Goal: Task Accomplishment & Management: Complete application form

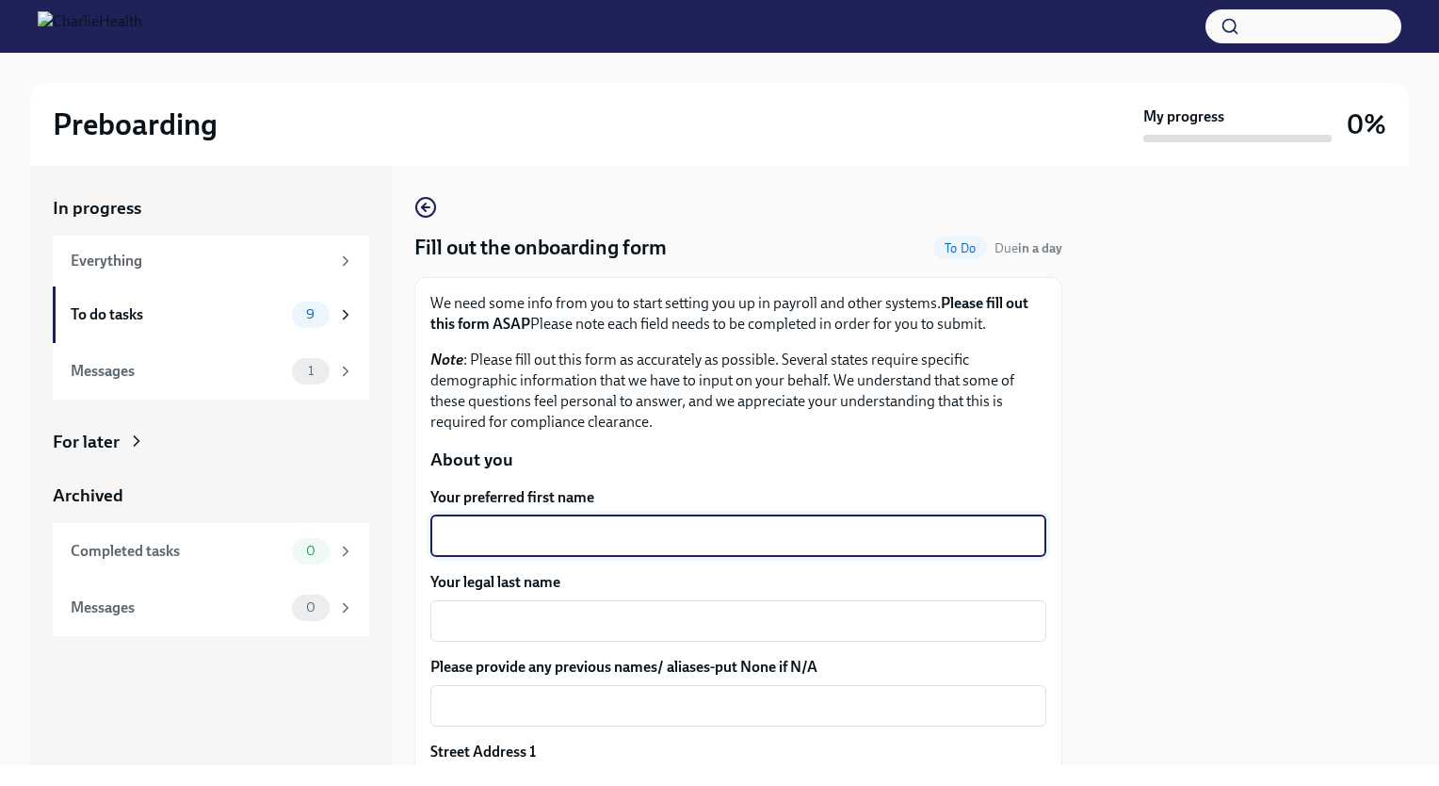
click at [634, 543] on textarea "Your preferred first name" at bounding box center [738, 536] width 593 height 23
type textarea "[PERSON_NAME]"
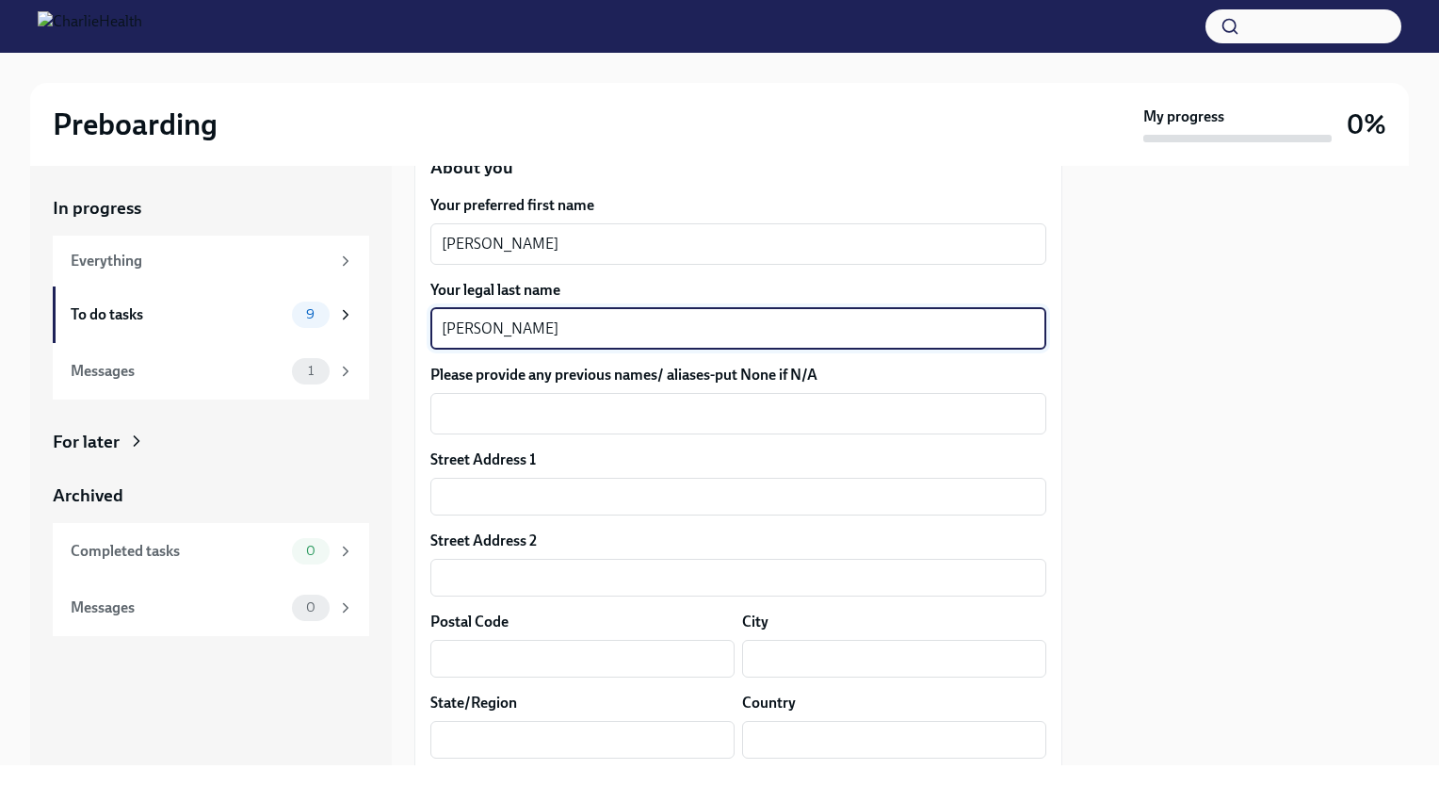
scroll to position [432, 0]
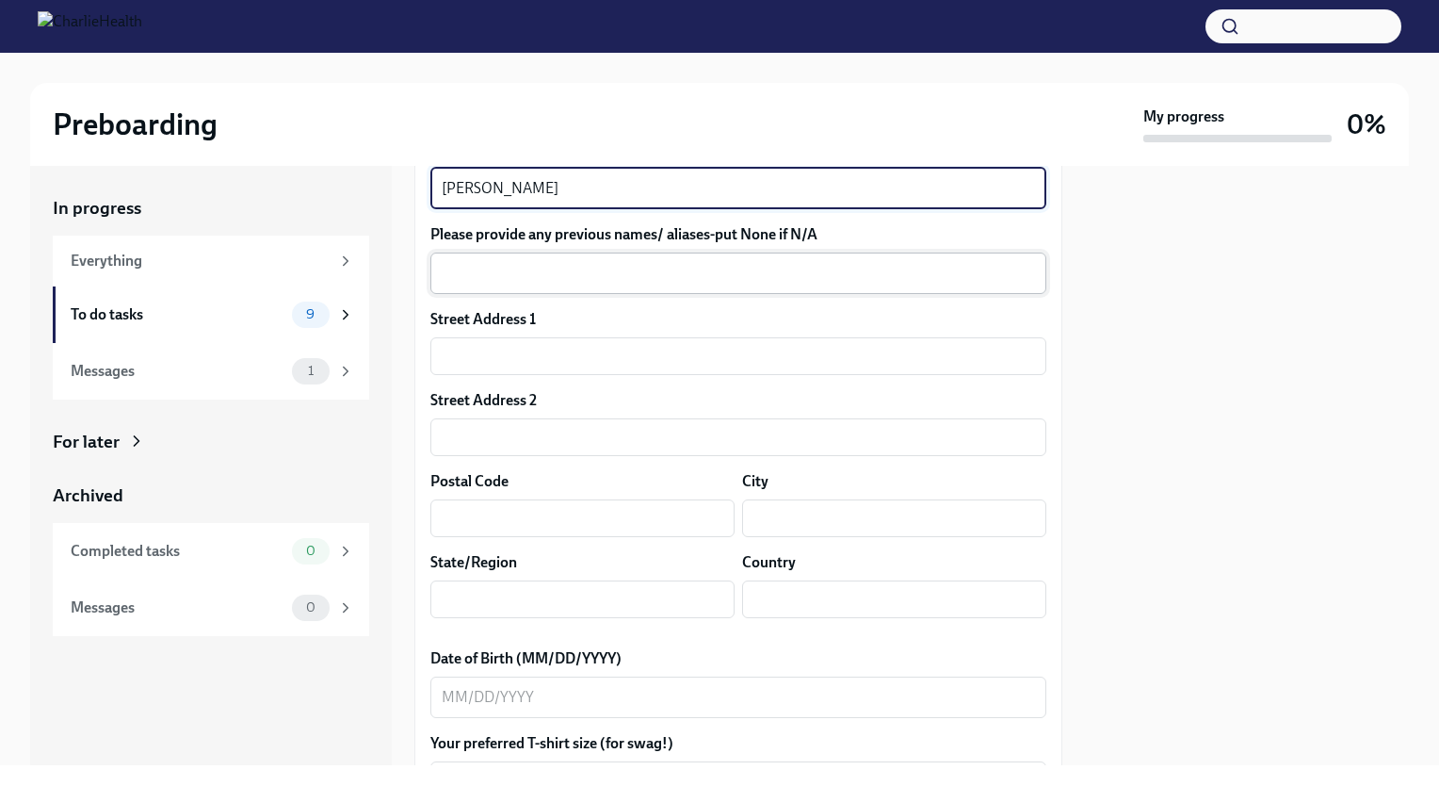
type textarea "[PERSON_NAME]"
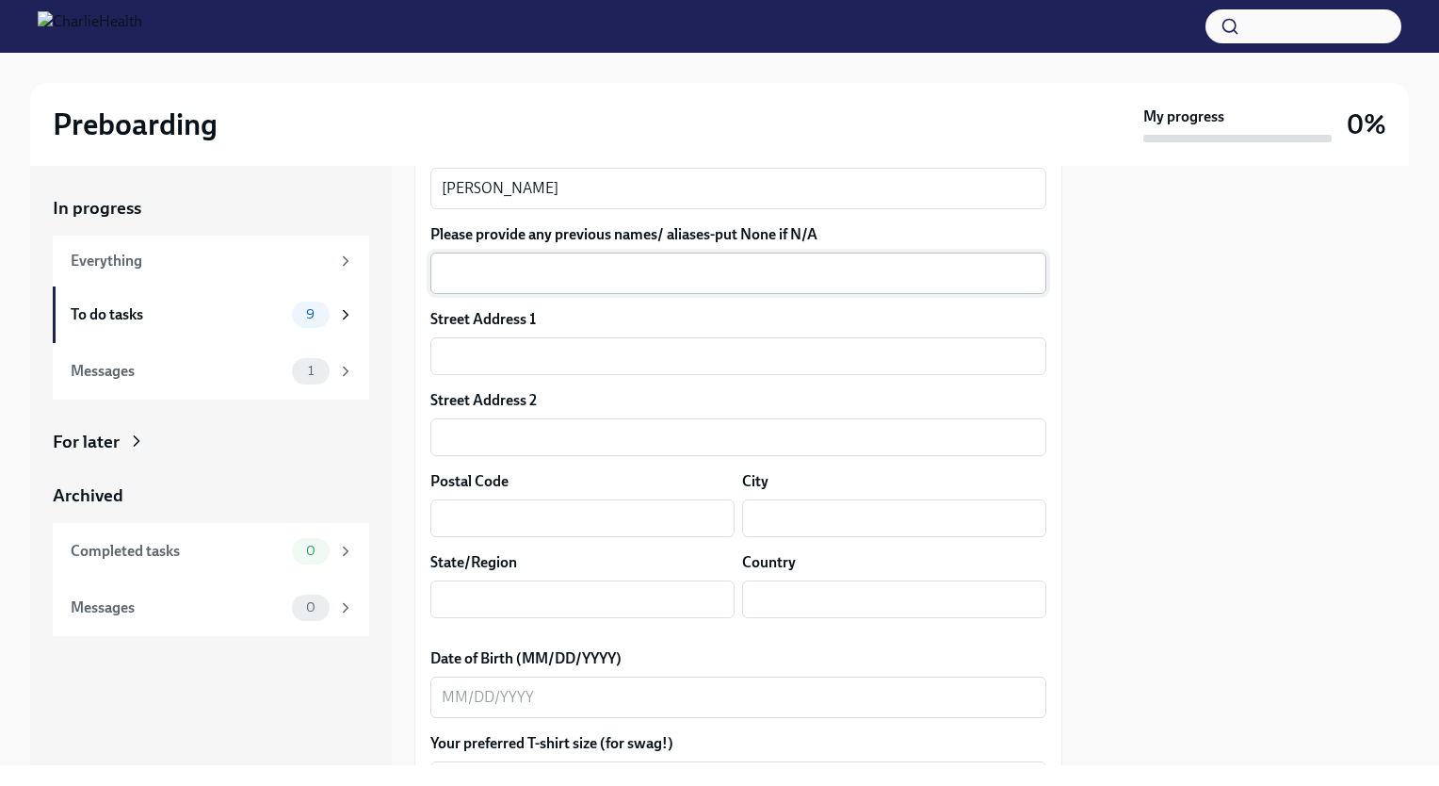
click at [689, 258] on div "x ​" at bounding box center [738, 272] width 616 height 41
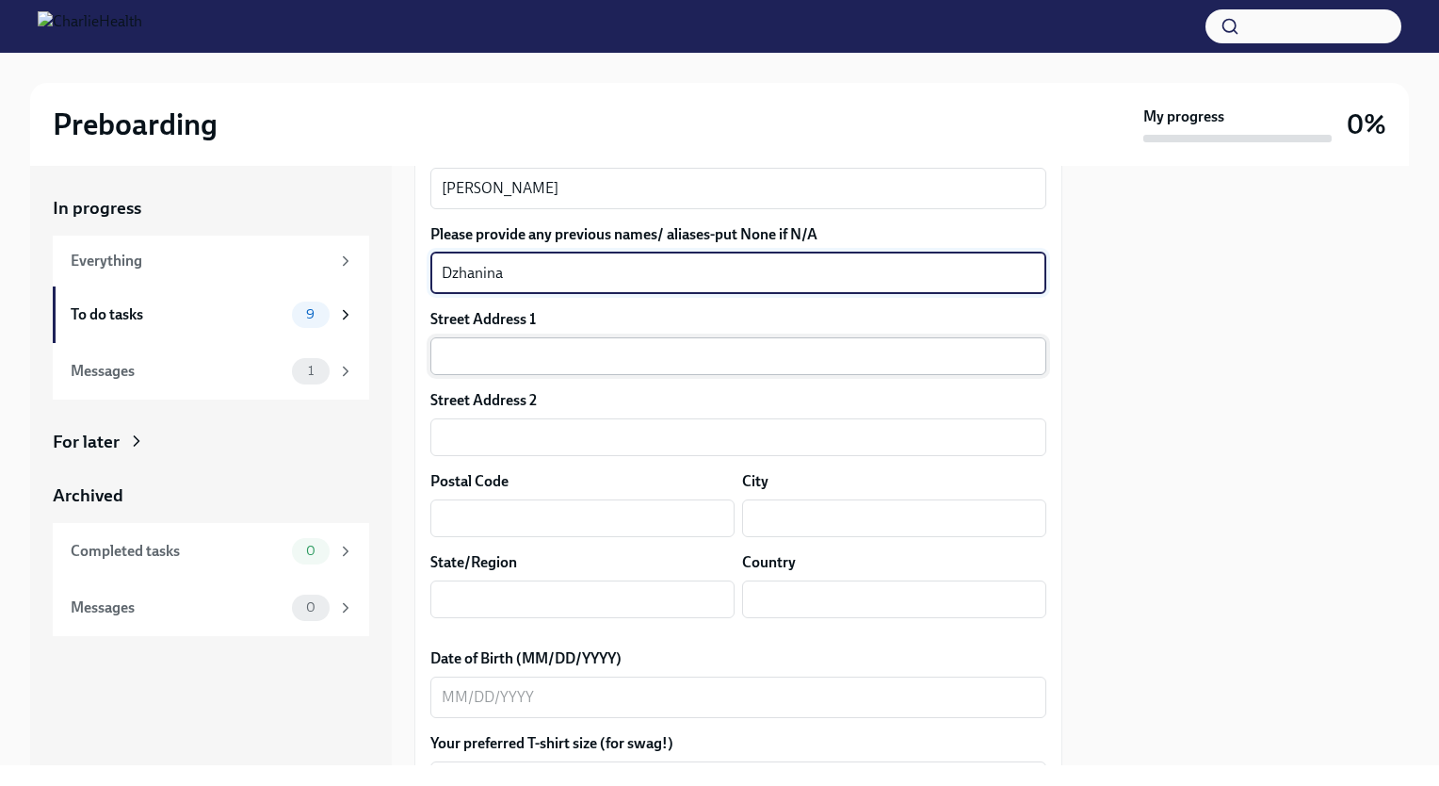
type textarea "Dzhanina"
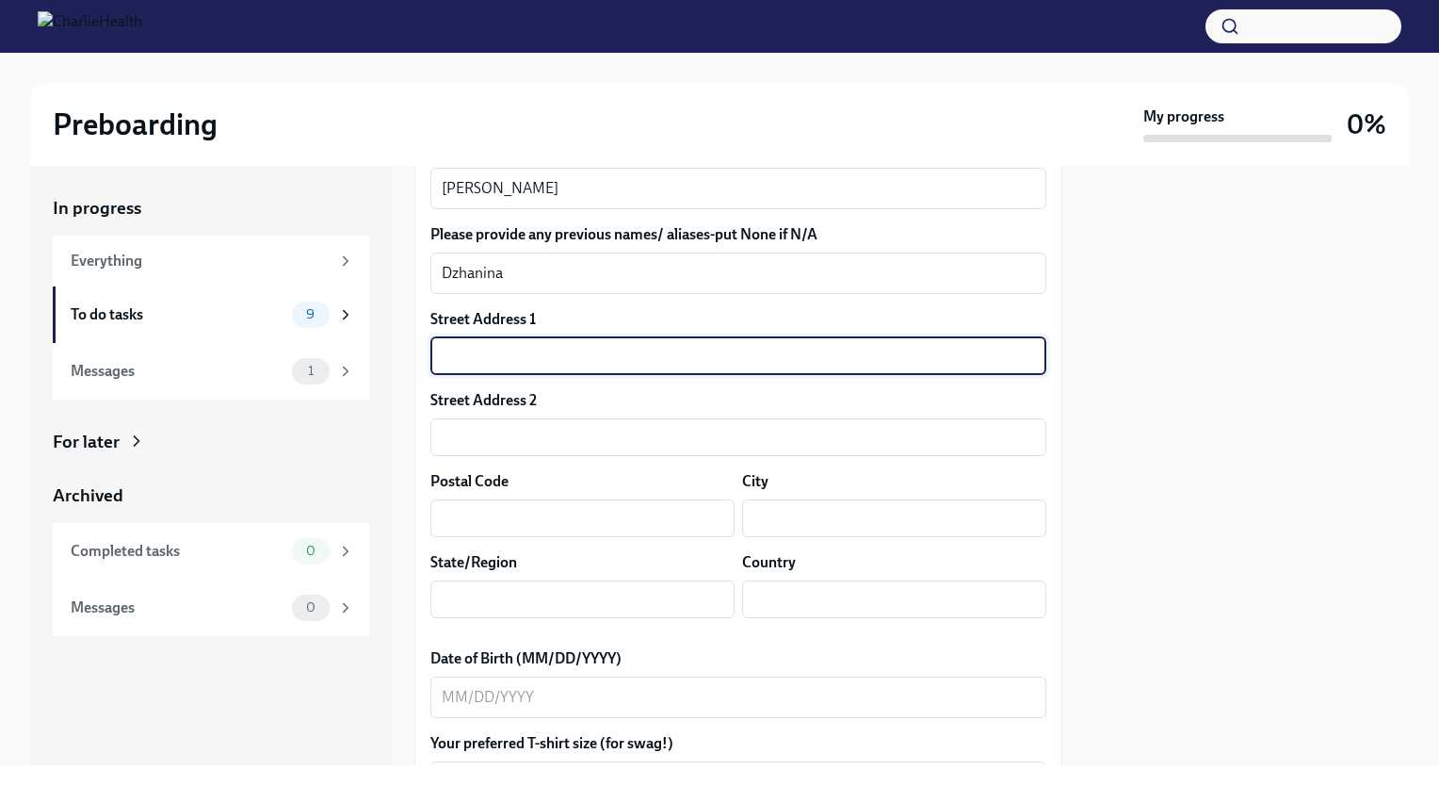
click at [660, 365] on input "text" at bounding box center [738, 356] width 616 height 38
type input "[STREET_ADDRESS][PERSON_NAME][US_STATE]"
type input "US"
click at [799, 365] on input "[STREET_ADDRESS][PERSON_NAME]" at bounding box center [738, 356] width 616 height 38
type input "[STREET_ADDRESS][PERSON_NAME]"
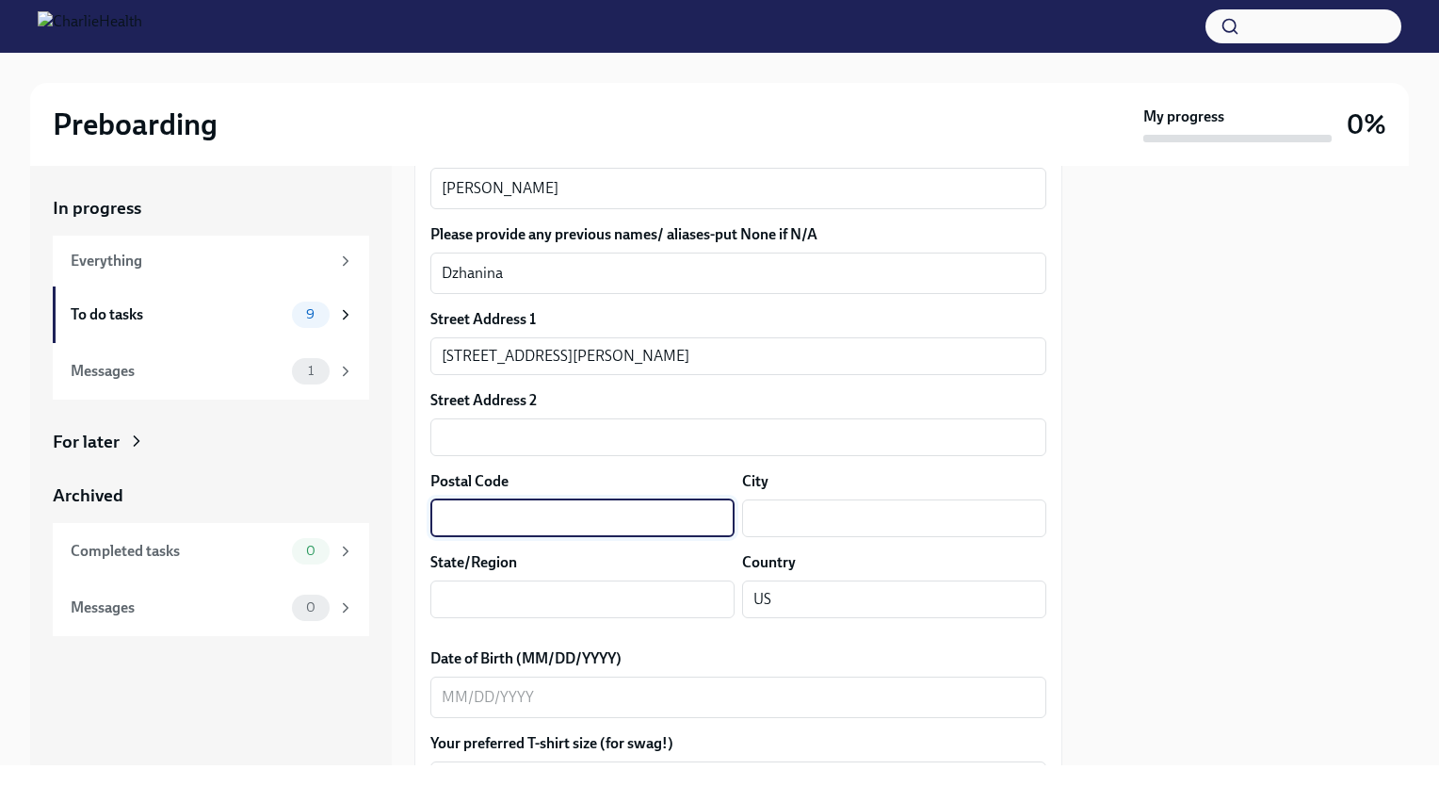
click at [456, 529] on input "text" at bounding box center [582, 518] width 304 height 38
type input "92110"
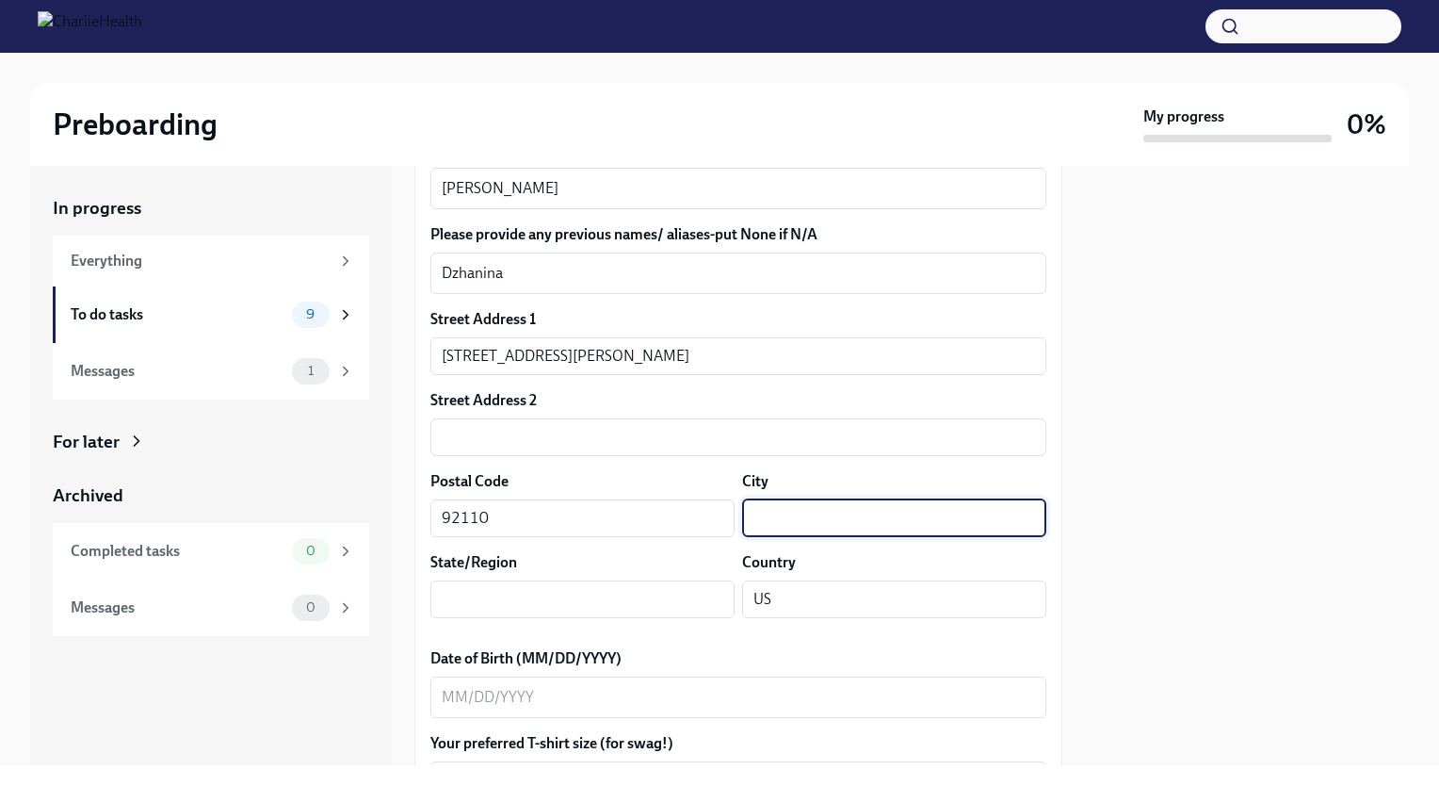
click at [791, 533] on input "text" at bounding box center [894, 518] width 304 height 38
type input "[GEOGRAPHIC_DATA]"
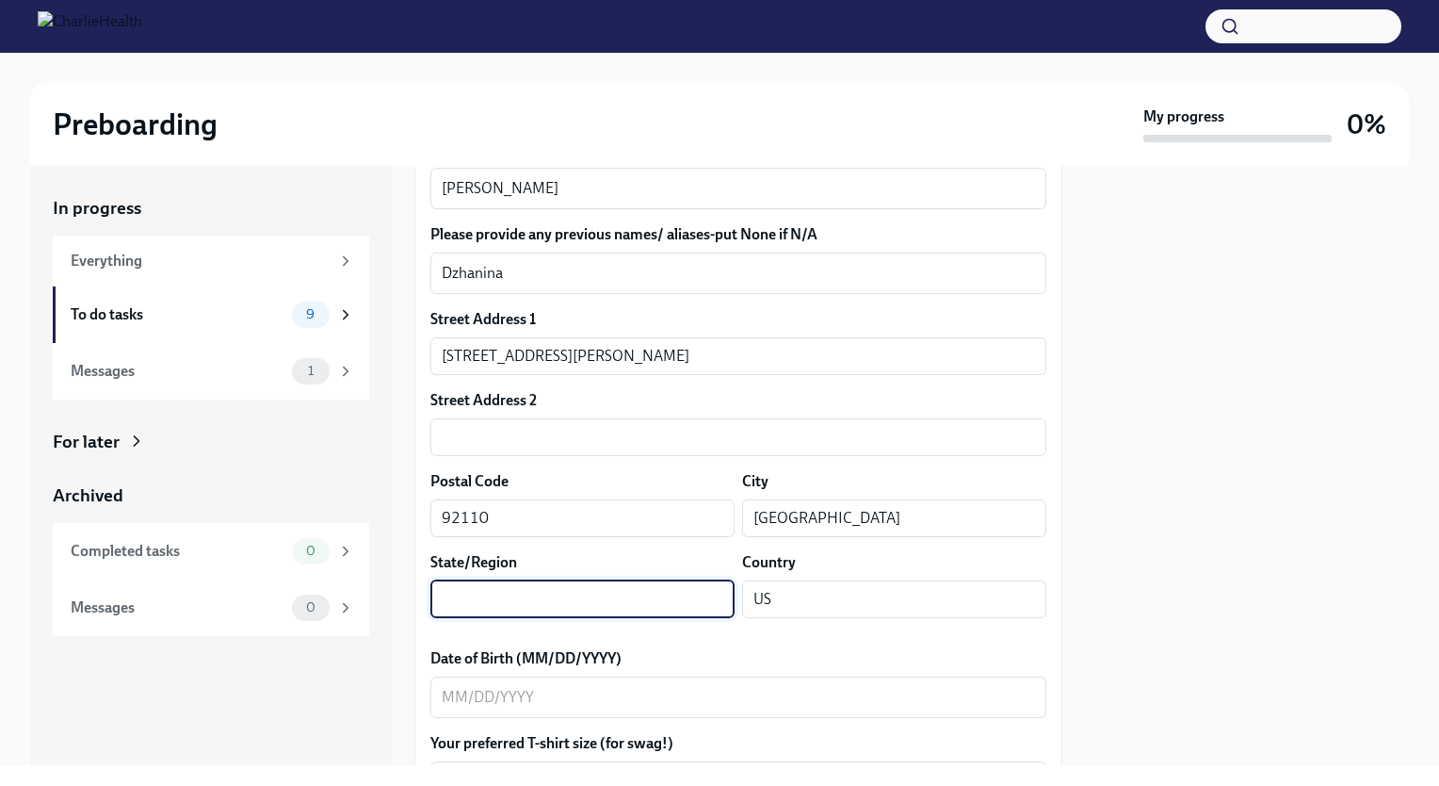
click at [623, 601] on input "text" at bounding box center [582, 599] width 304 height 38
type input "[US_STATE]"
click at [792, 584] on input "US" at bounding box center [894, 599] width 304 height 38
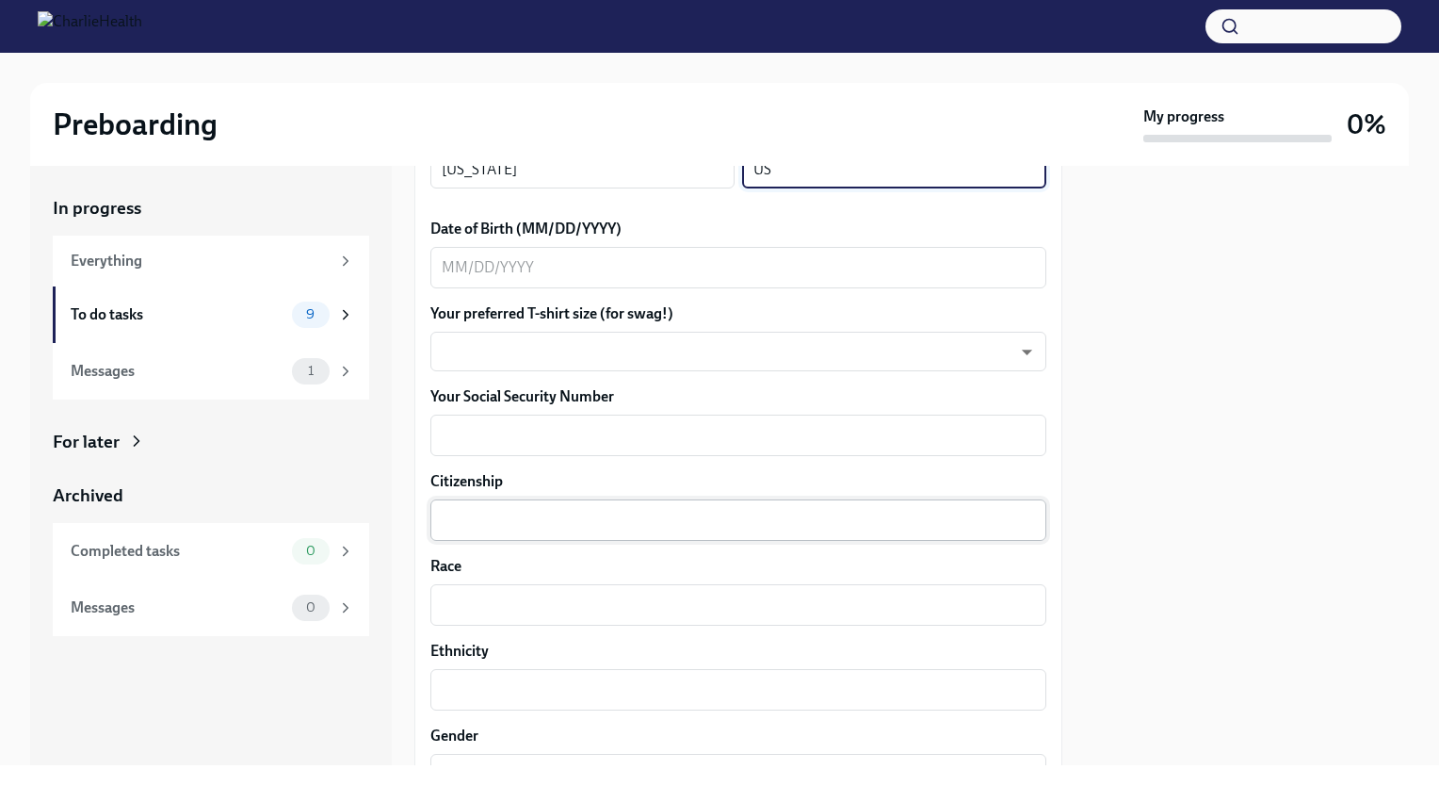
scroll to position [871, 0]
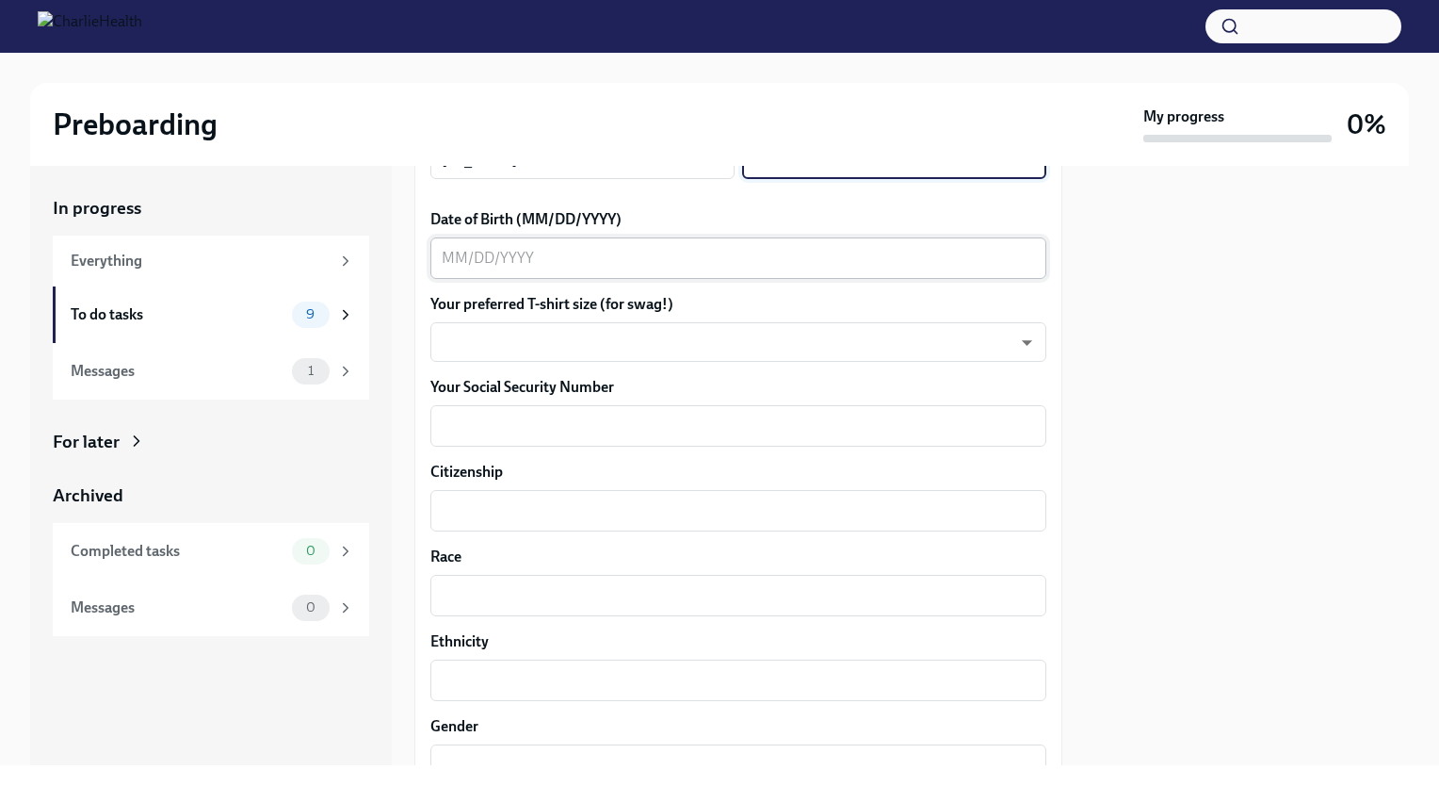
click at [687, 271] on div "x ​" at bounding box center [738, 257] width 616 height 41
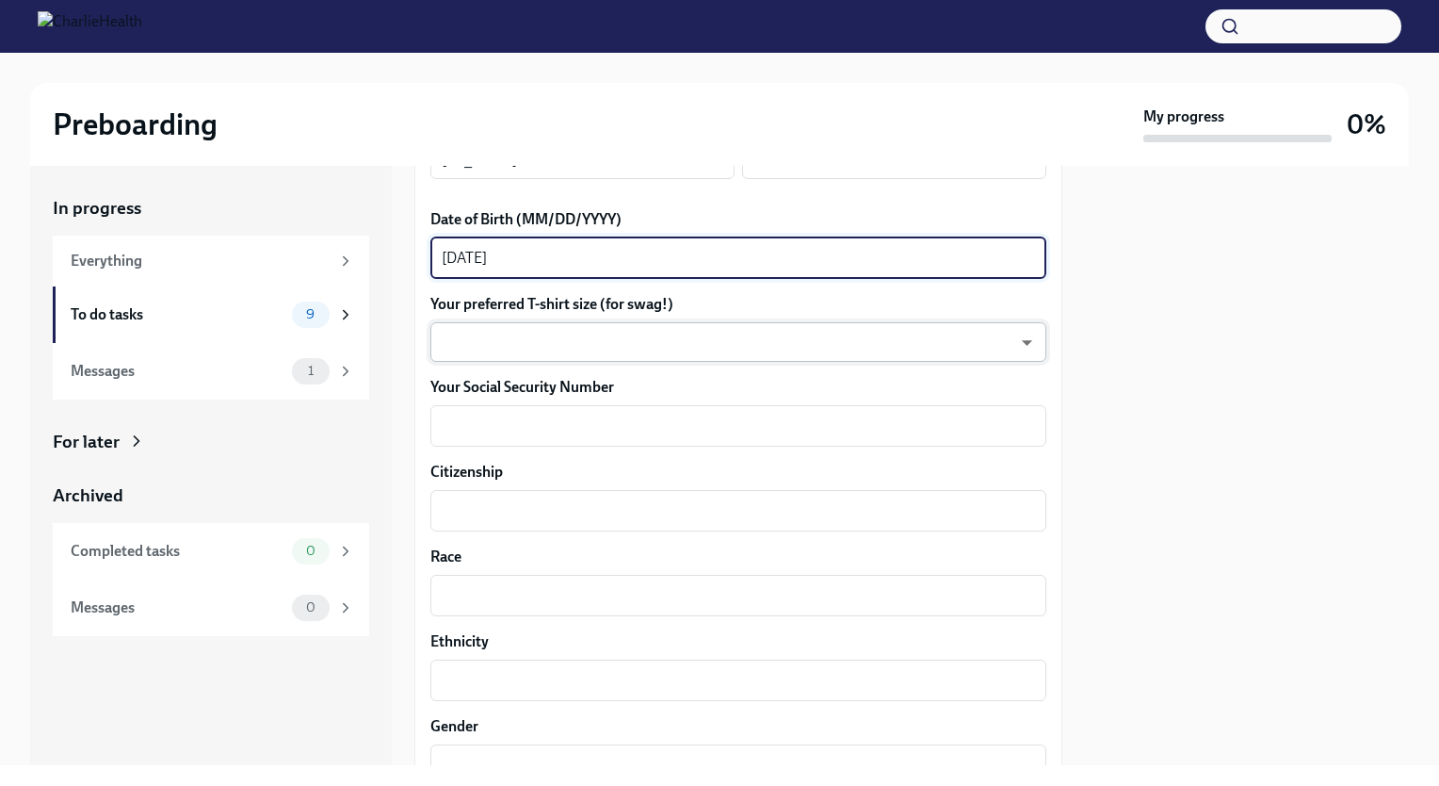
type textarea "[DATE]"
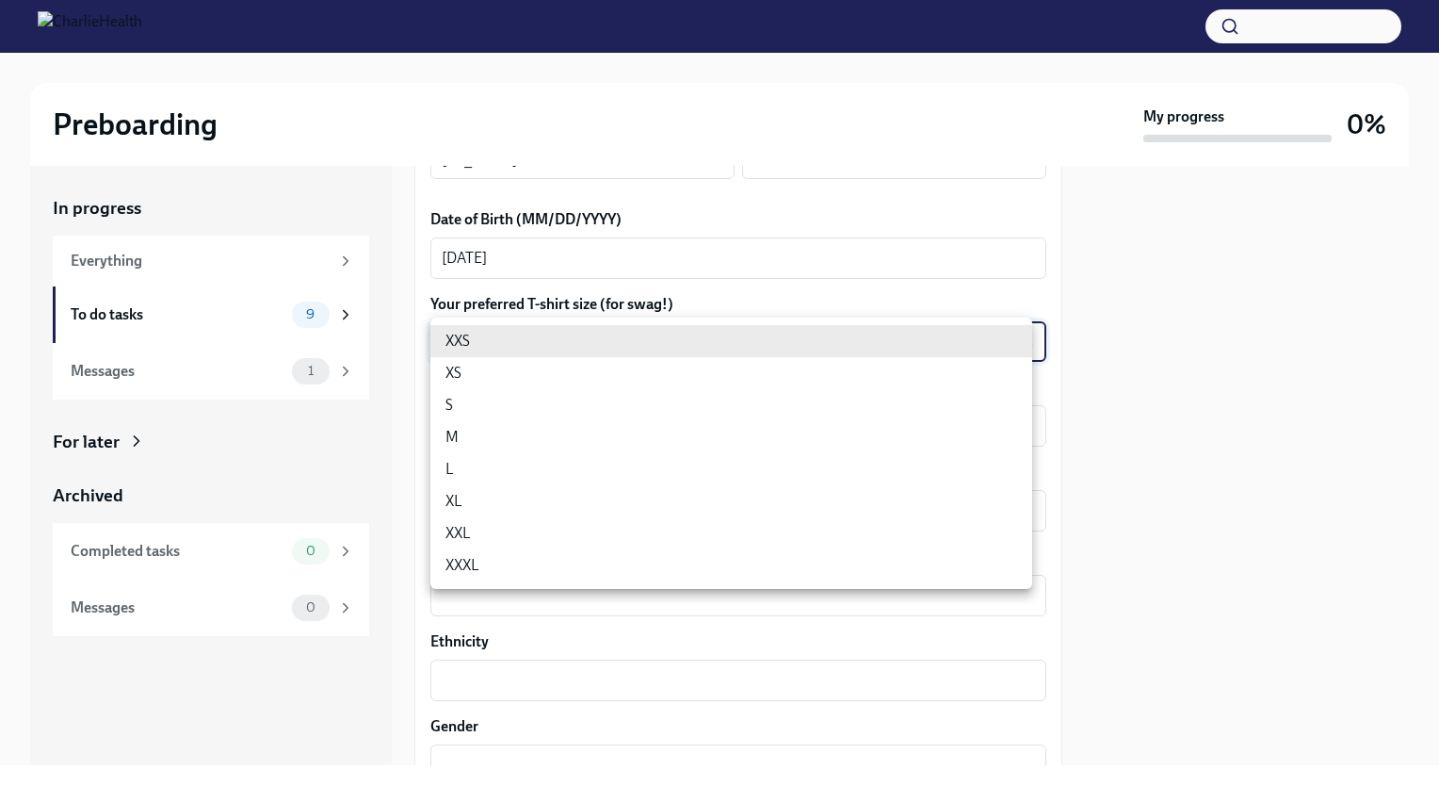
click at [656, 341] on body "Preboarding My progress 0% In progress Everything To do tasks 9 Messages 1 For …" at bounding box center [719, 393] width 1439 height 786
click at [631, 405] on li "S" at bounding box center [731, 405] width 602 height 32
type input "GYTm_qoab"
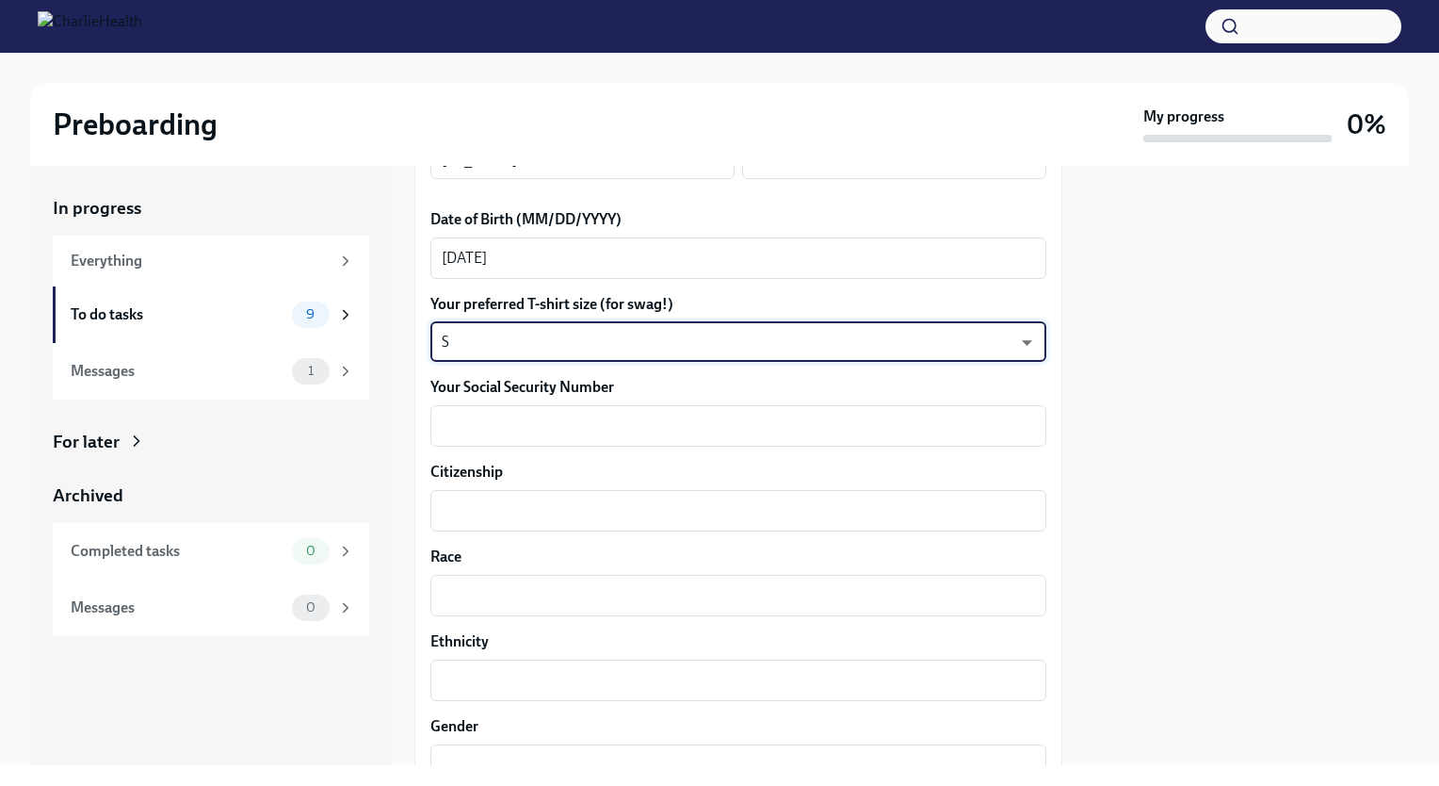
click at [1355, 401] on div at bounding box center [1247, 465] width 324 height 599
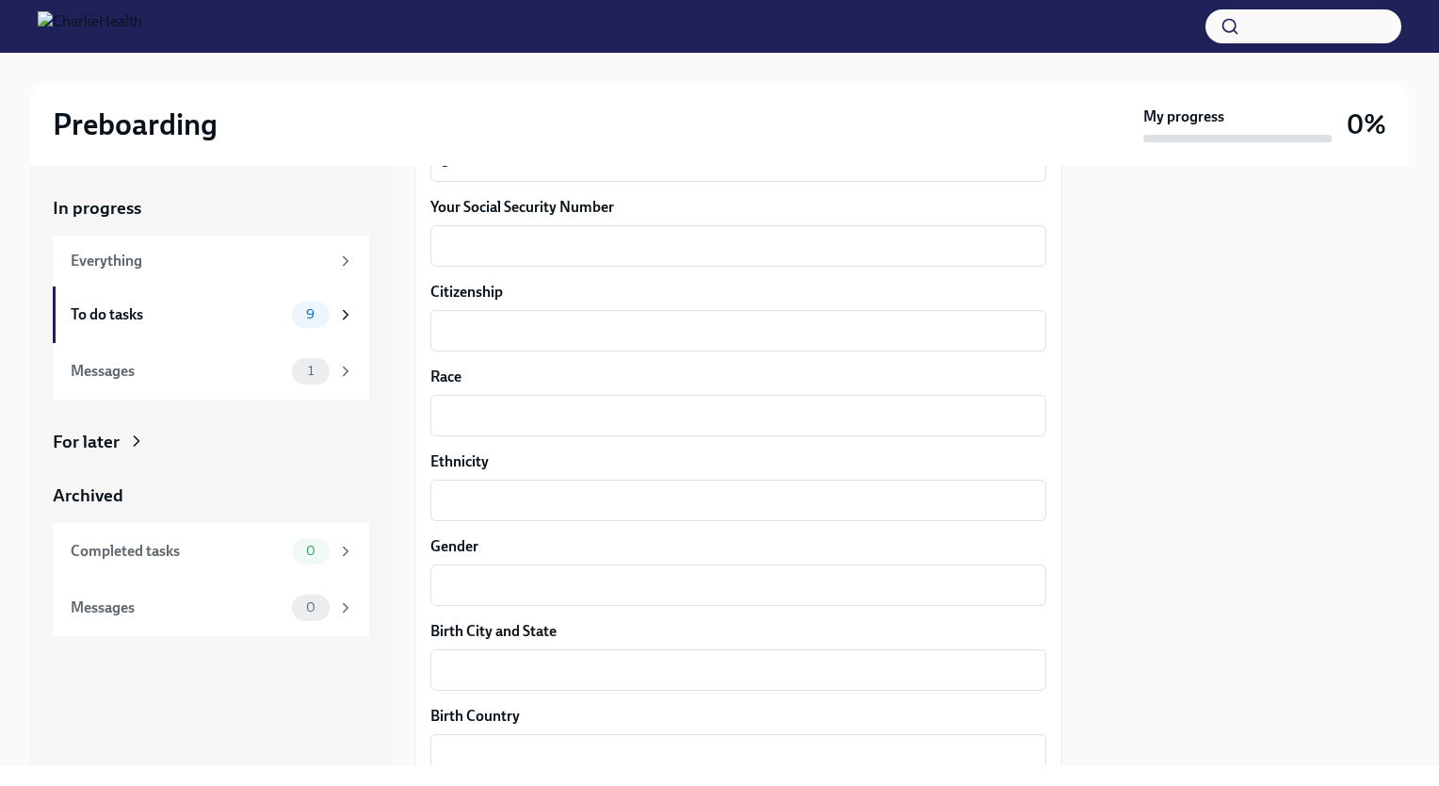
scroll to position [799, 0]
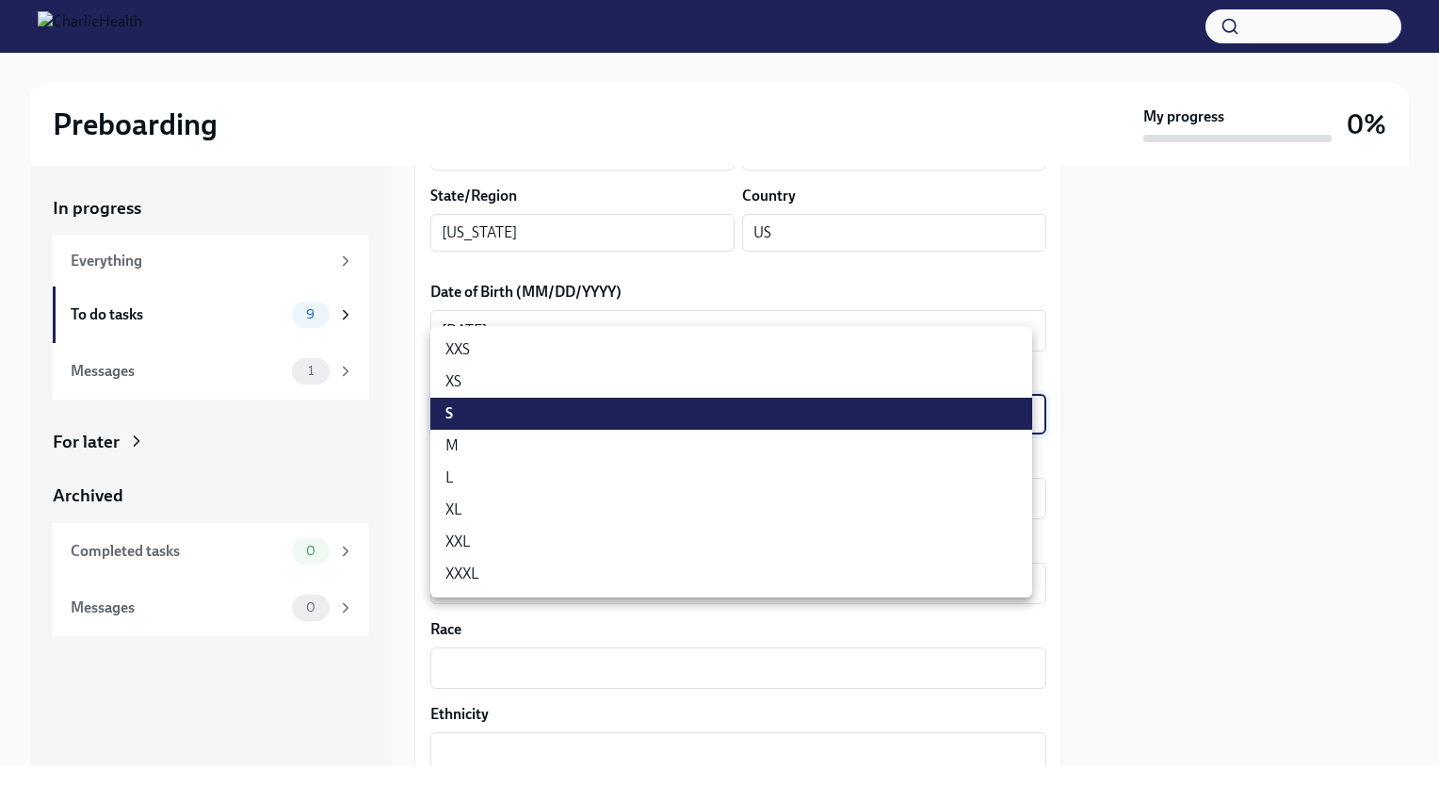
click at [807, 424] on body "Preboarding My progress 0% In progress Everything To do tasks 9 Messages 1 For …" at bounding box center [719, 393] width 1439 height 786
click at [807, 424] on li "S" at bounding box center [731, 413] width 602 height 32
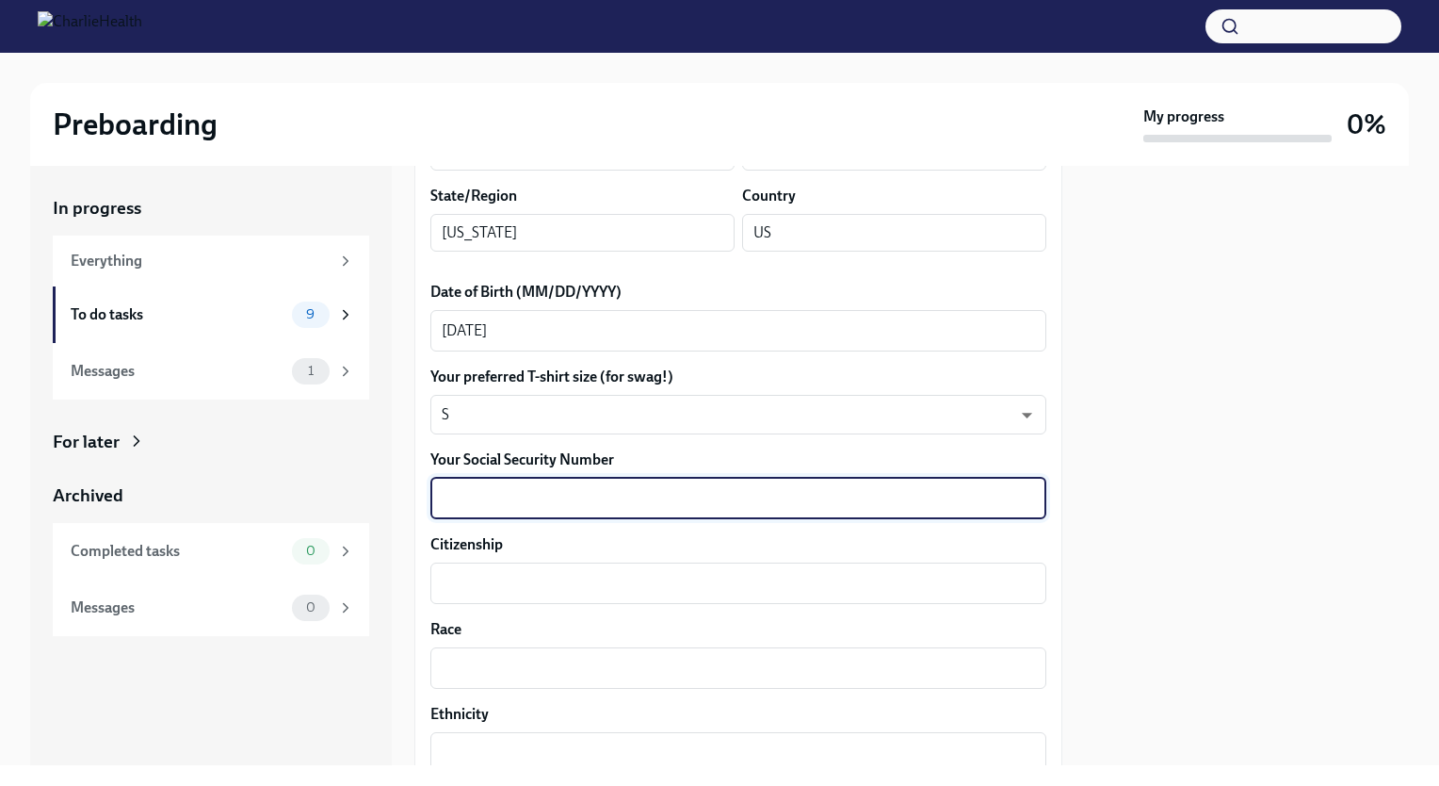
click at [749, 496] on textarea "Your Social Security Number" at bounding box center [738, 498] width 593 height 23
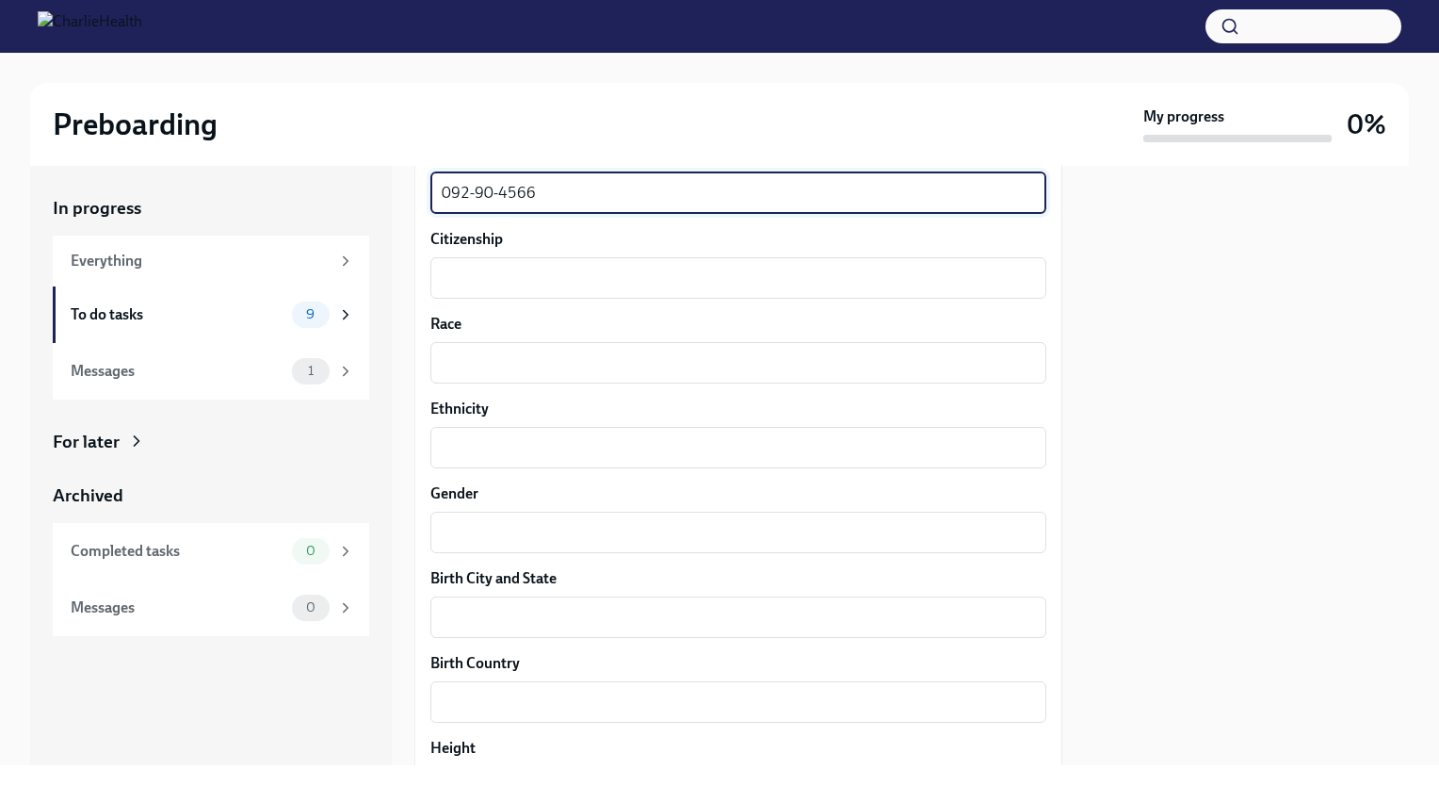
scroll to position [1110, 0]
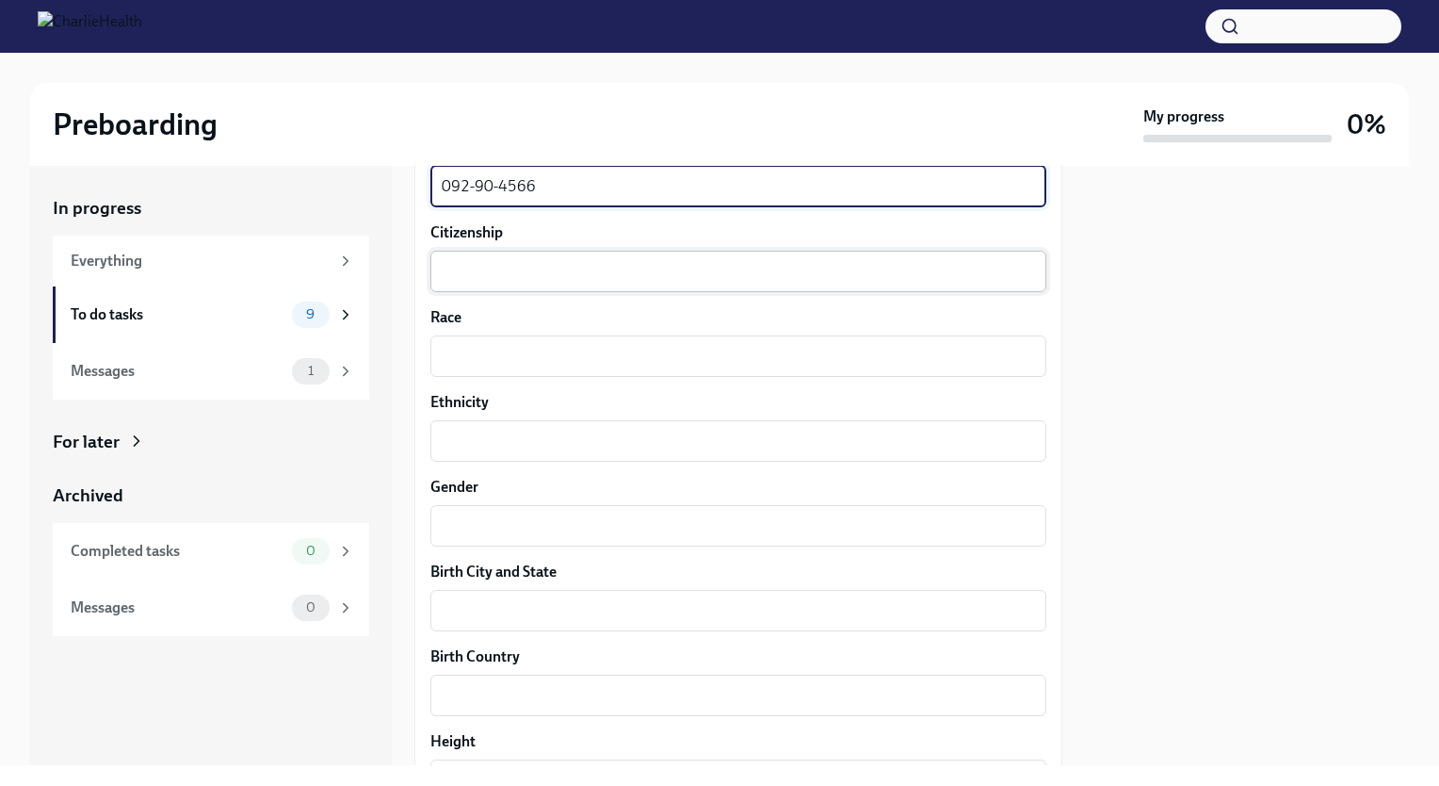
type textarea "092-90-4566"
click at [632, 258] on div "x ​" at bounding box center [738, 271] width 616 height 41
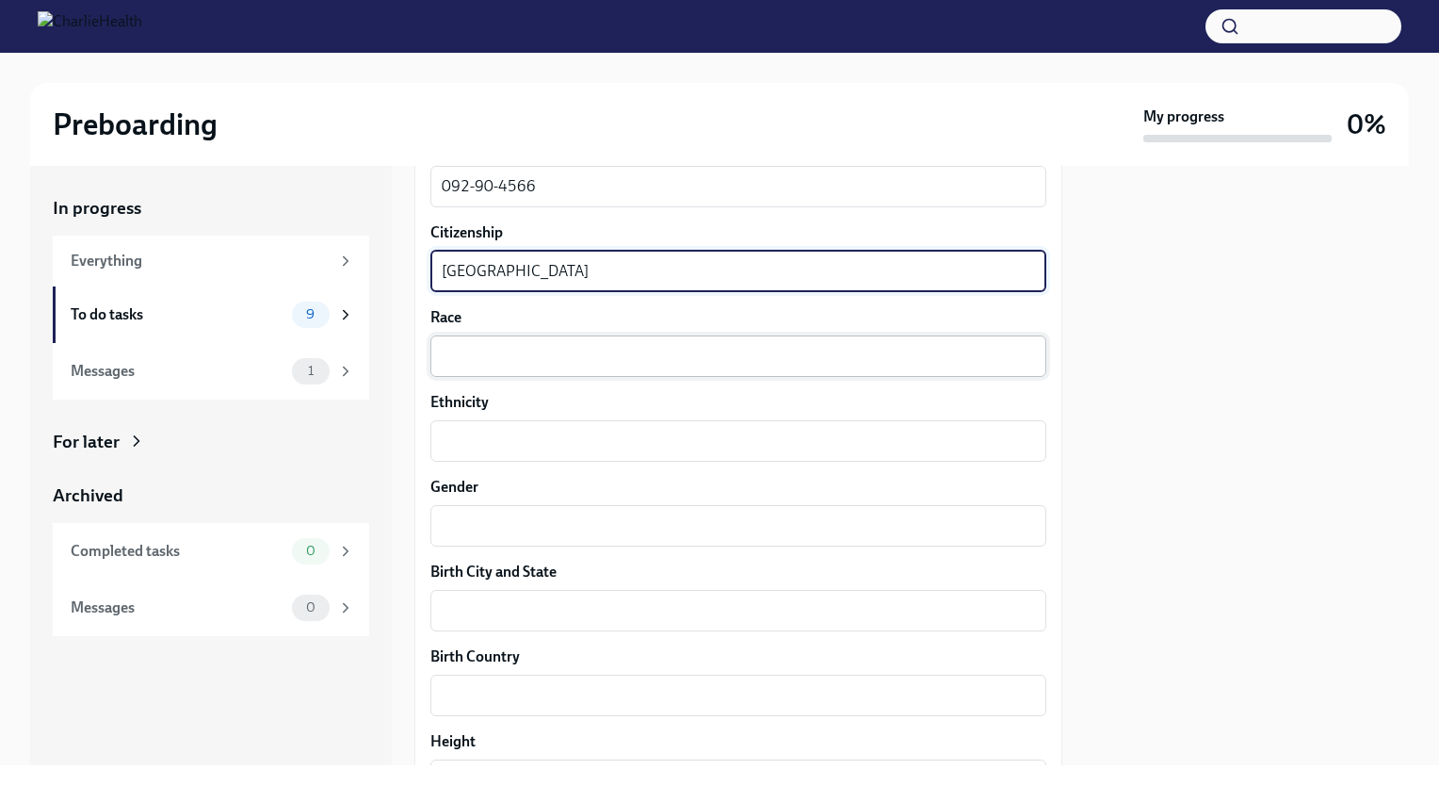
type textarea "[GEOGRAPHIC_DATA]"
click at [606, 342] on div "x ​" at bounding box center [738, 355] width 616 height 41
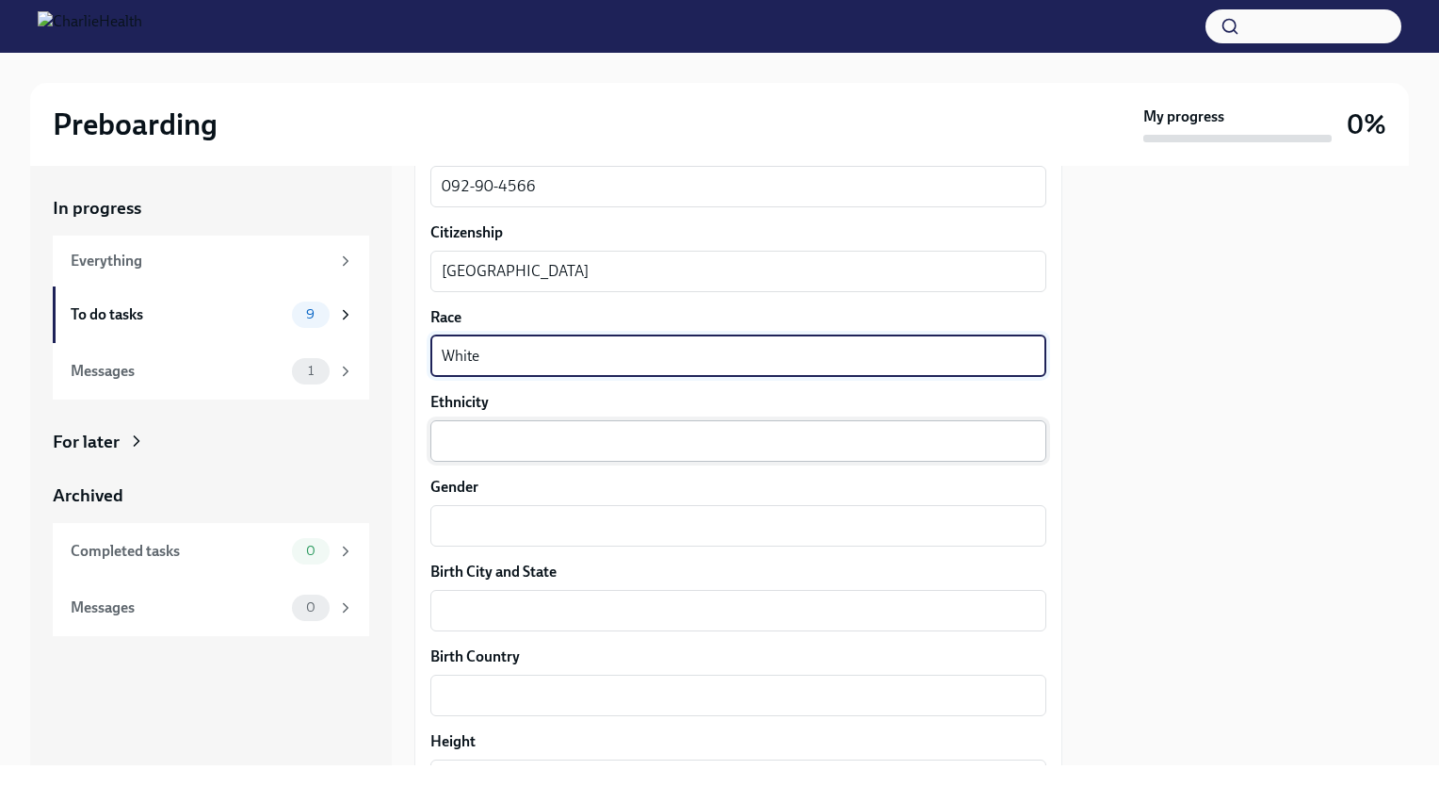
type textarea "White"
click at [629, 441] on textarea "Ethnicity" at bounding box center [738, 440] width 593 height 23
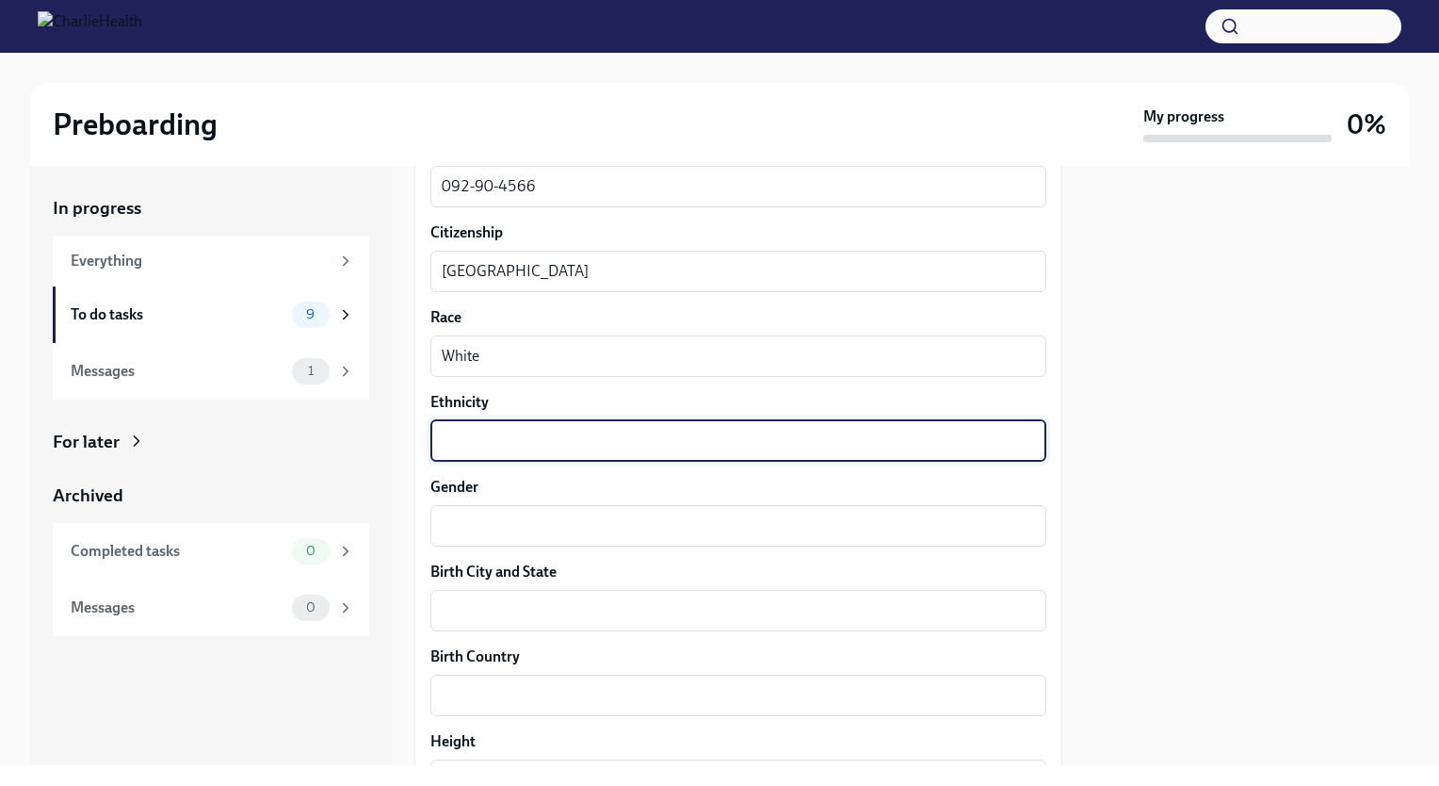
click at [1383, 439] on div at bounding box center [1247, 465] width 324 height 599
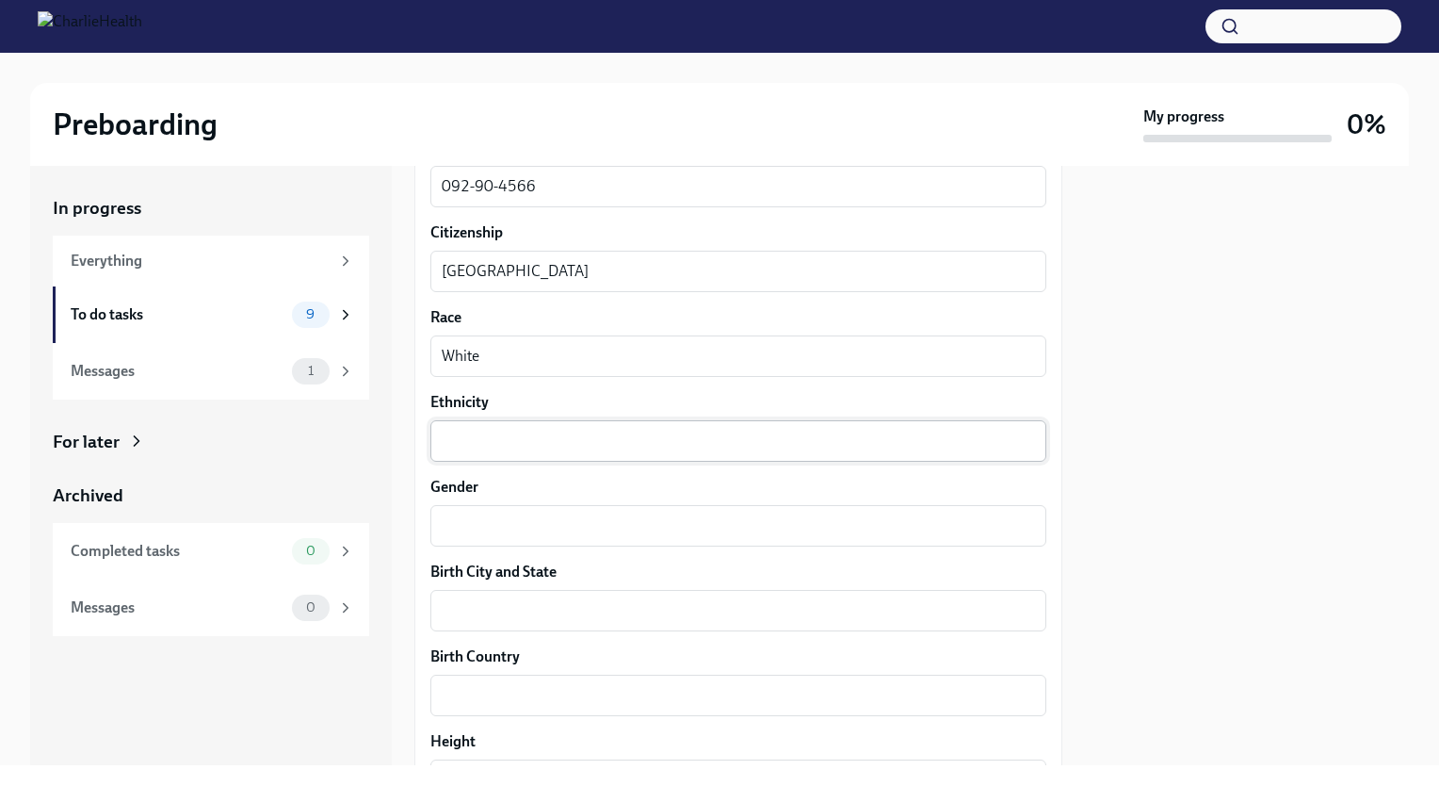
click at [476, 451] on div "x ​" at bounding box center [738, 440] width 616 height 41
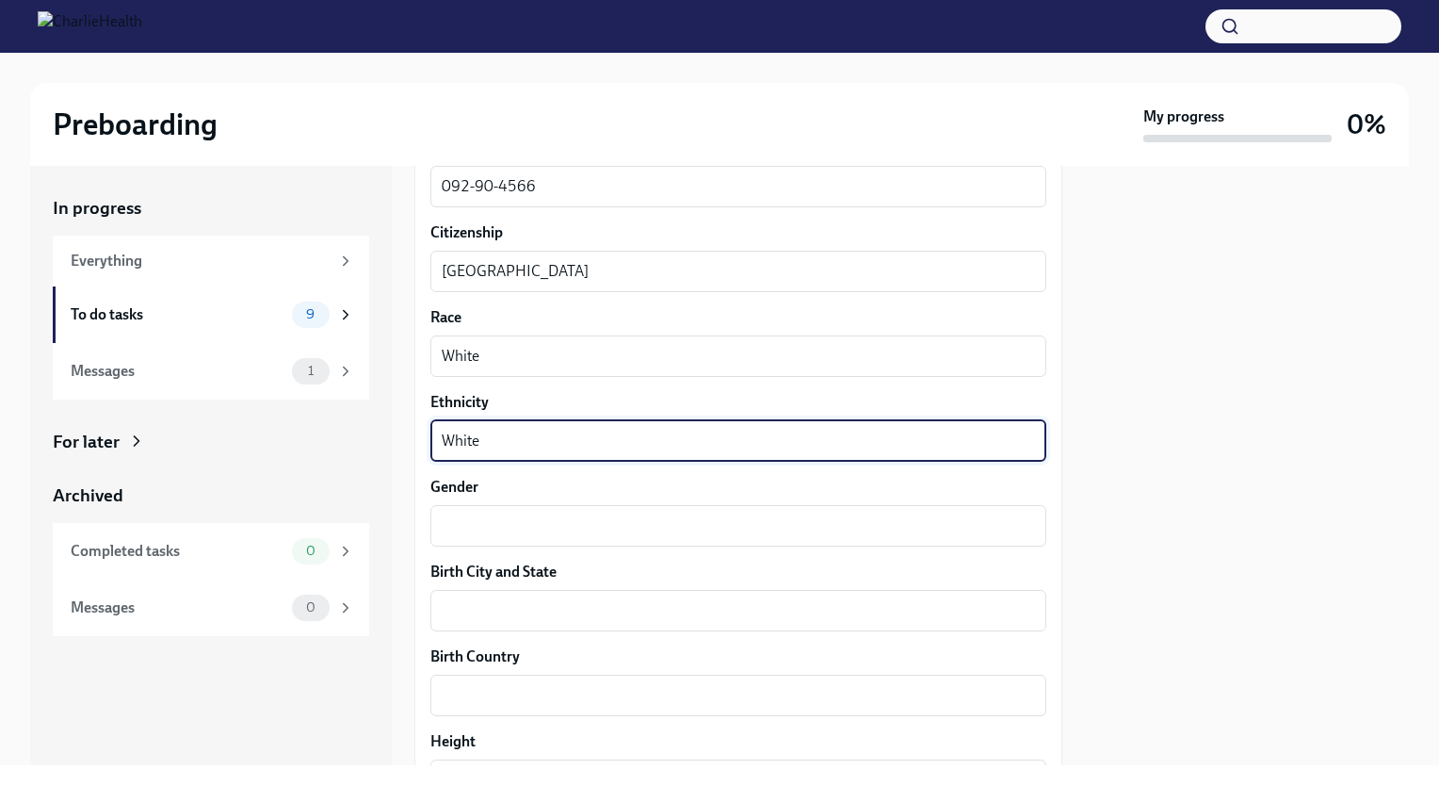
type textarea "White"
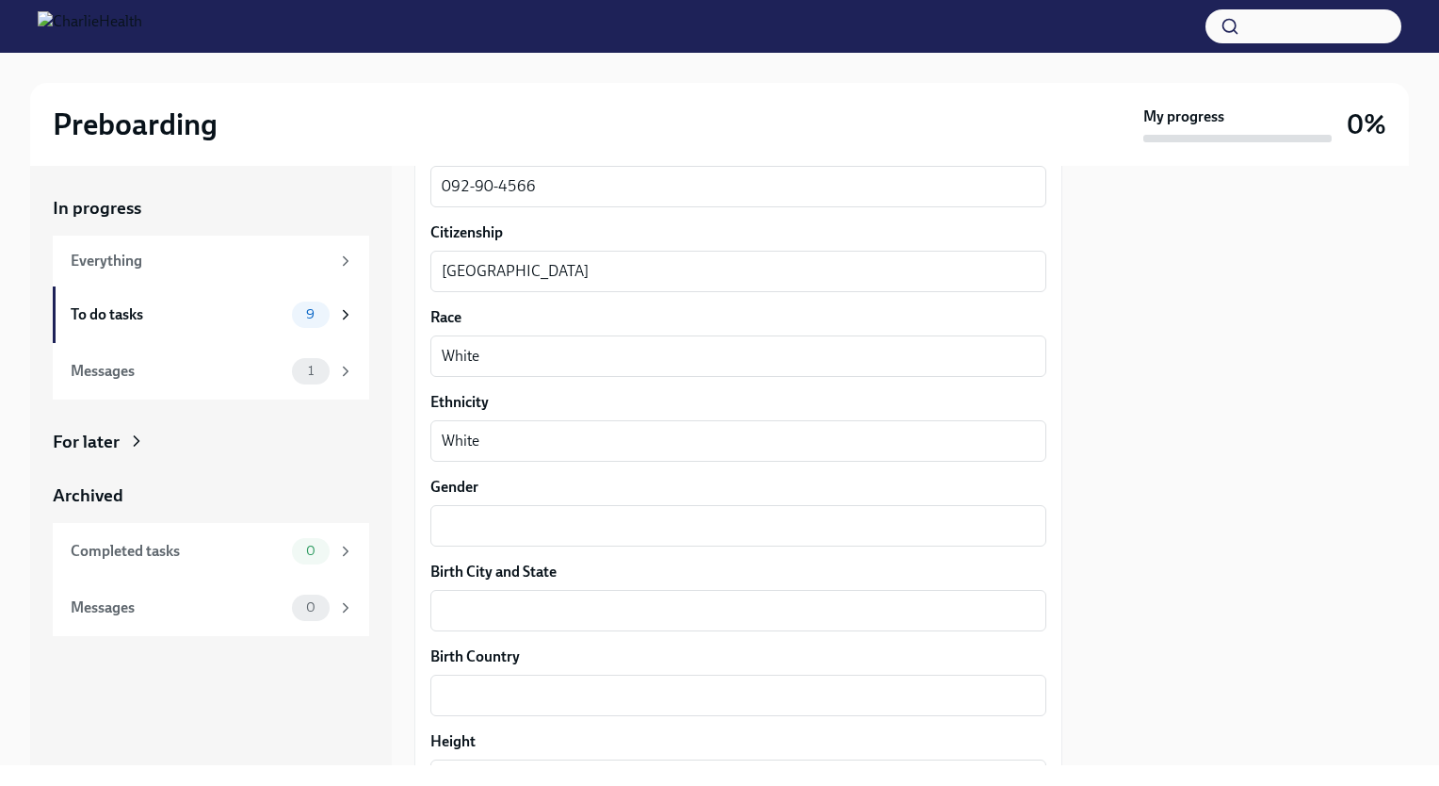
click at [477, 494] on label "Gender" at bounding box center [738, 487] width 616 height 21
click at [477, 514] on textarea "Gender" at bounding box center [738, 525] width 593 height 23
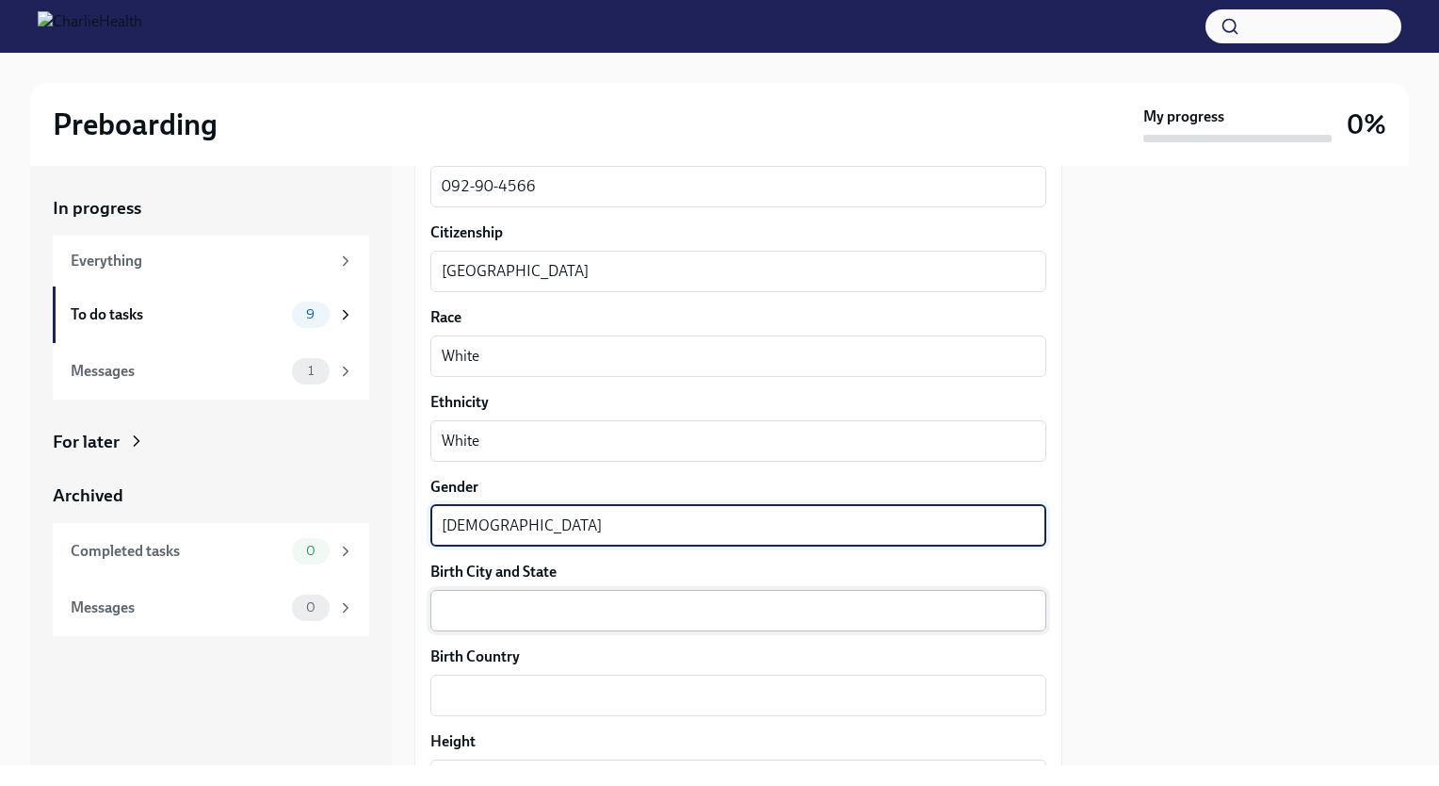
type textarea "[DEMOGRAPHIC_DATA]"
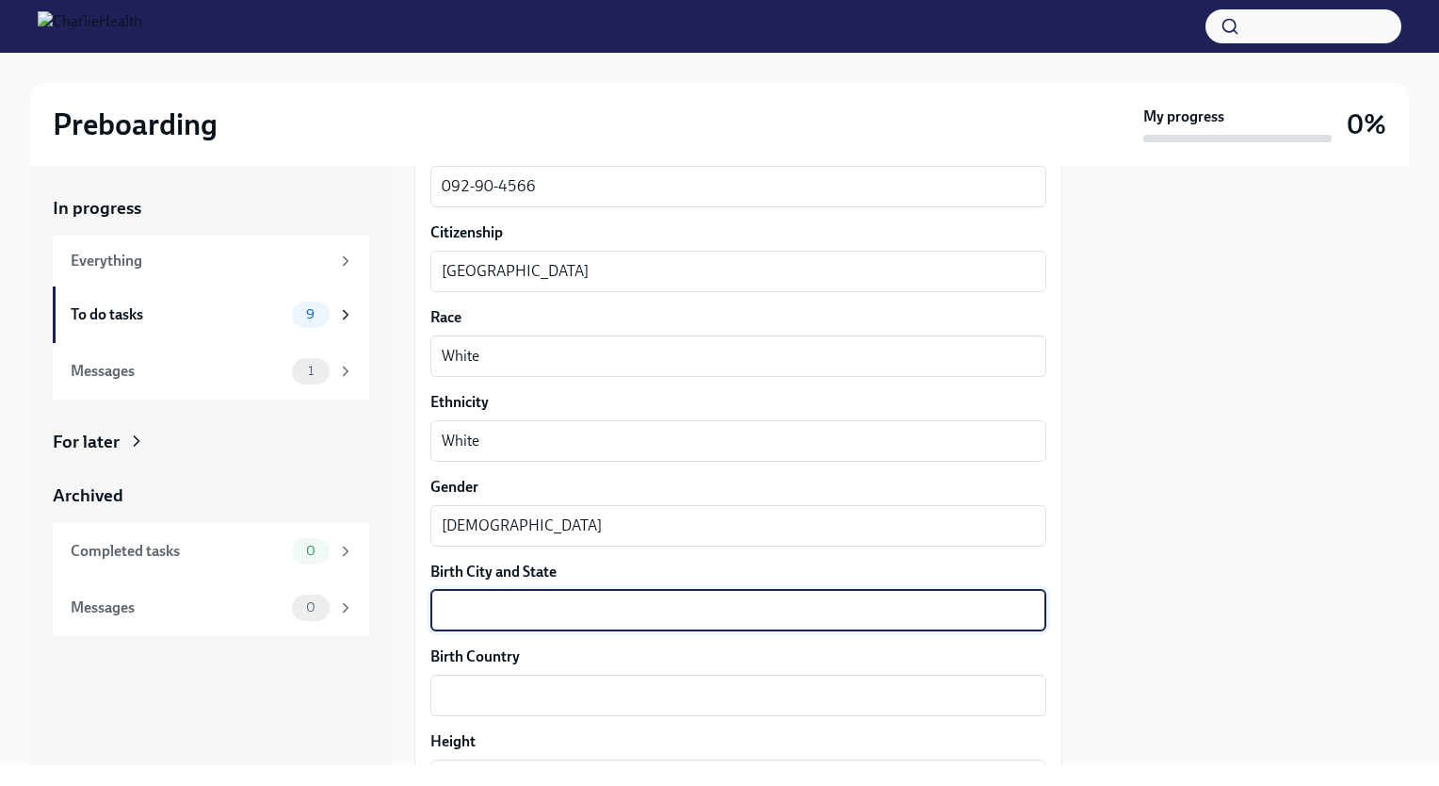
click at [475, 607] on textarea "Birth City and State" at bounding box center [738, 610] width 593 height 23
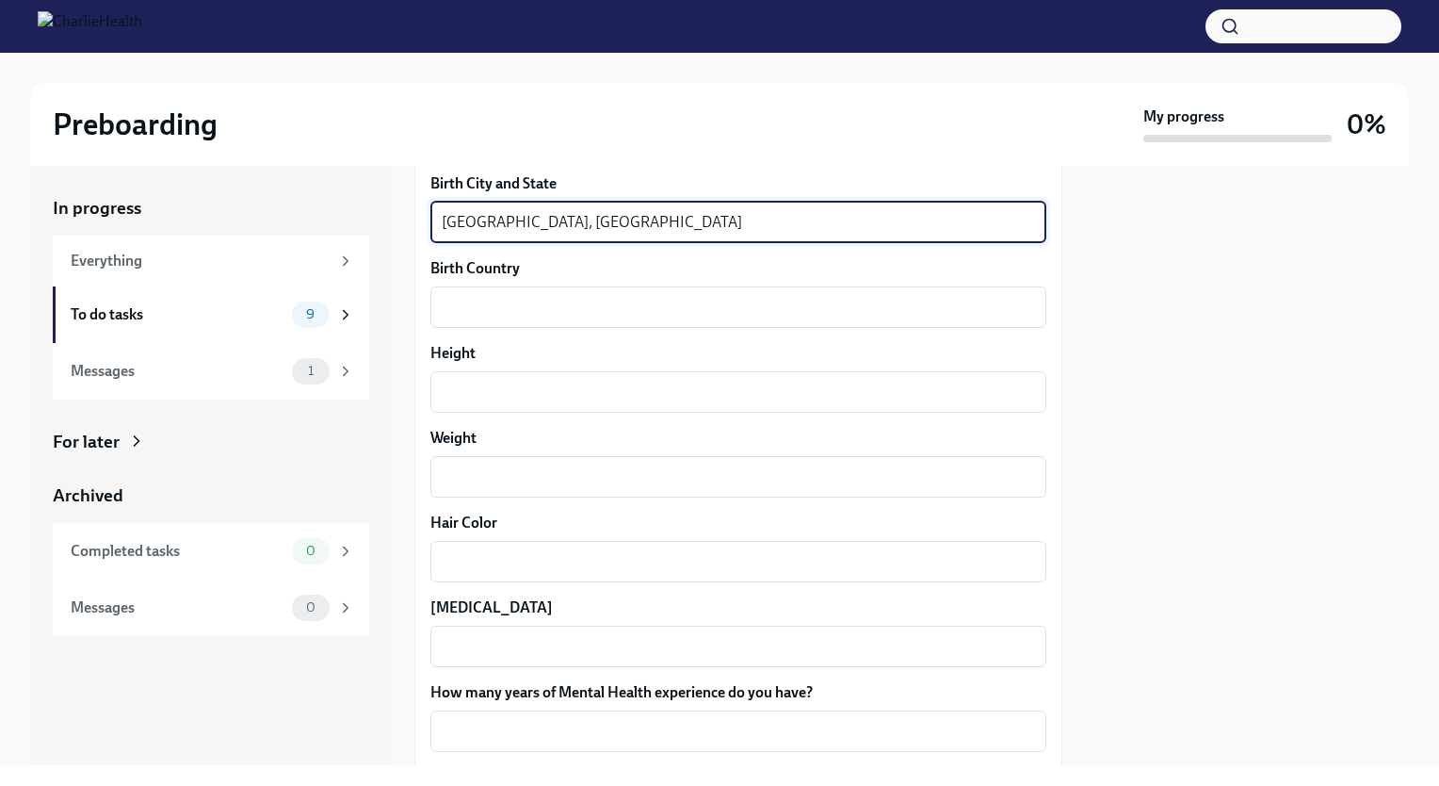
scroll to position [1469, 0]
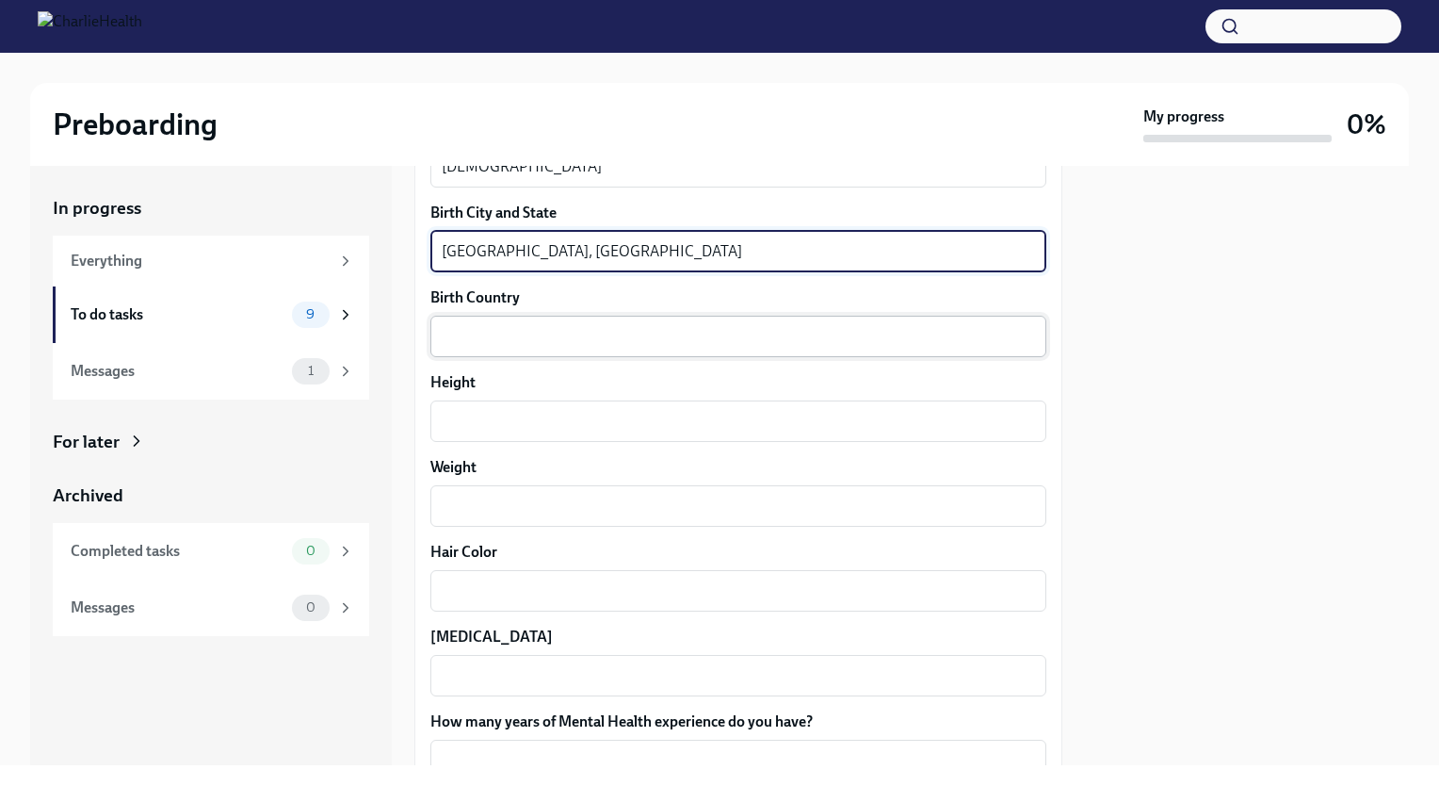
type textarea "[GEOGRAPHIC_DATA], [GEOGRAPHIC_DATA]"
click at [525, 325] on textarea "Birth Country" at bounding box center [738, 336] width 593 height 23
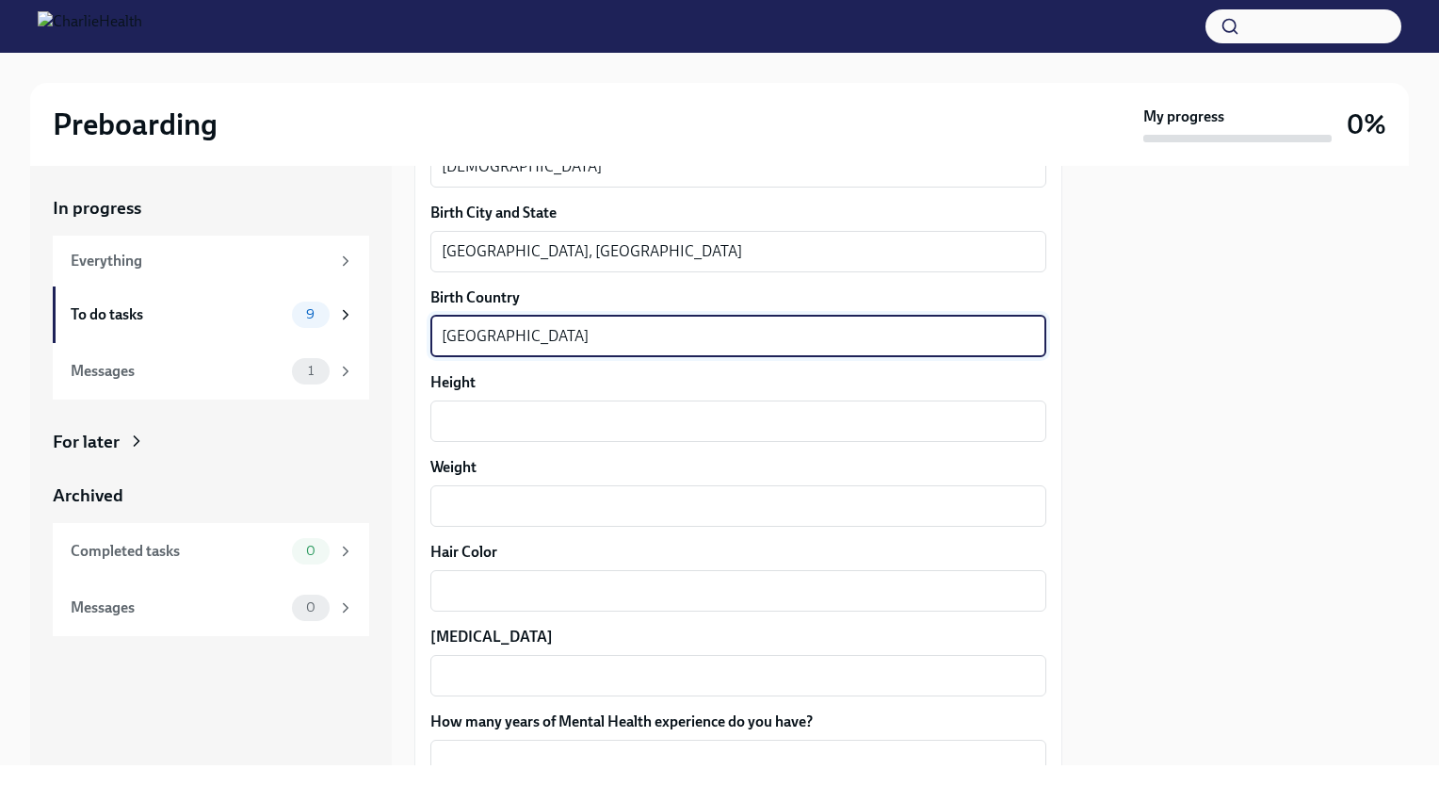
type textarea "[GEOGRAPHIC_DATA]"
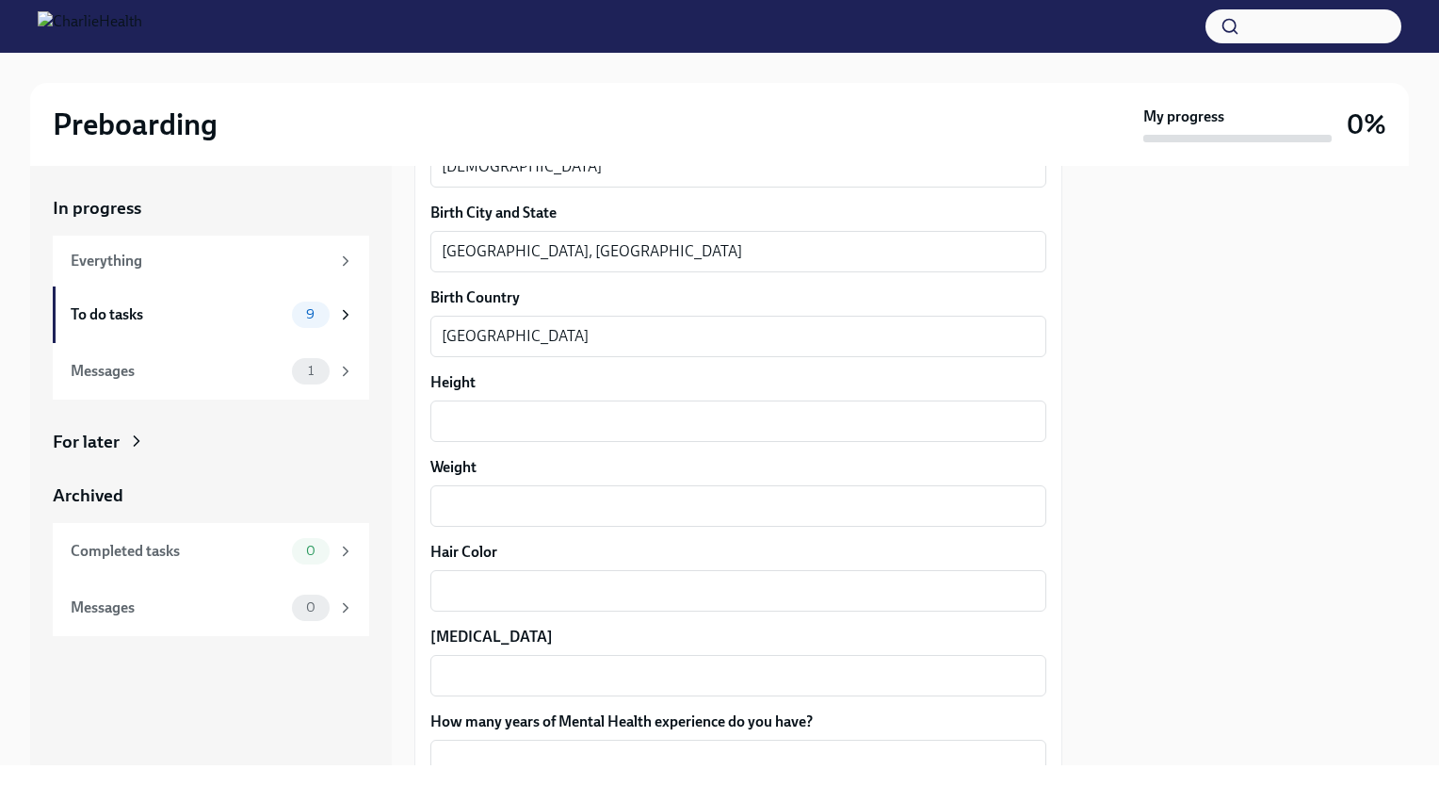
click at [509, 431] on div "x ​" at bounding box center [738, 420] width 616 height 41
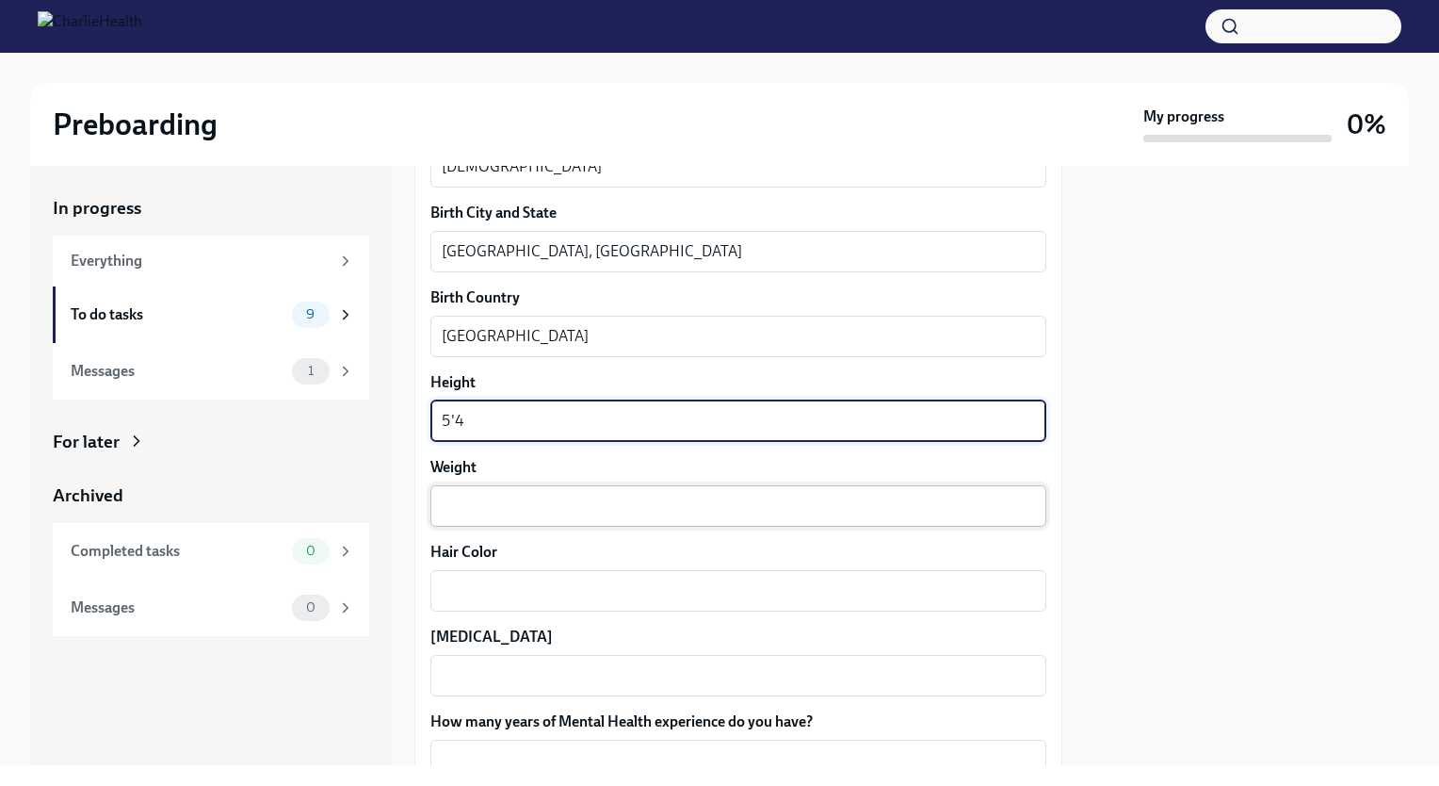
type textarea "5'4"
click at [516, 500] on textarea "Weight" at bounding box center [738, 505] width 593 height 23
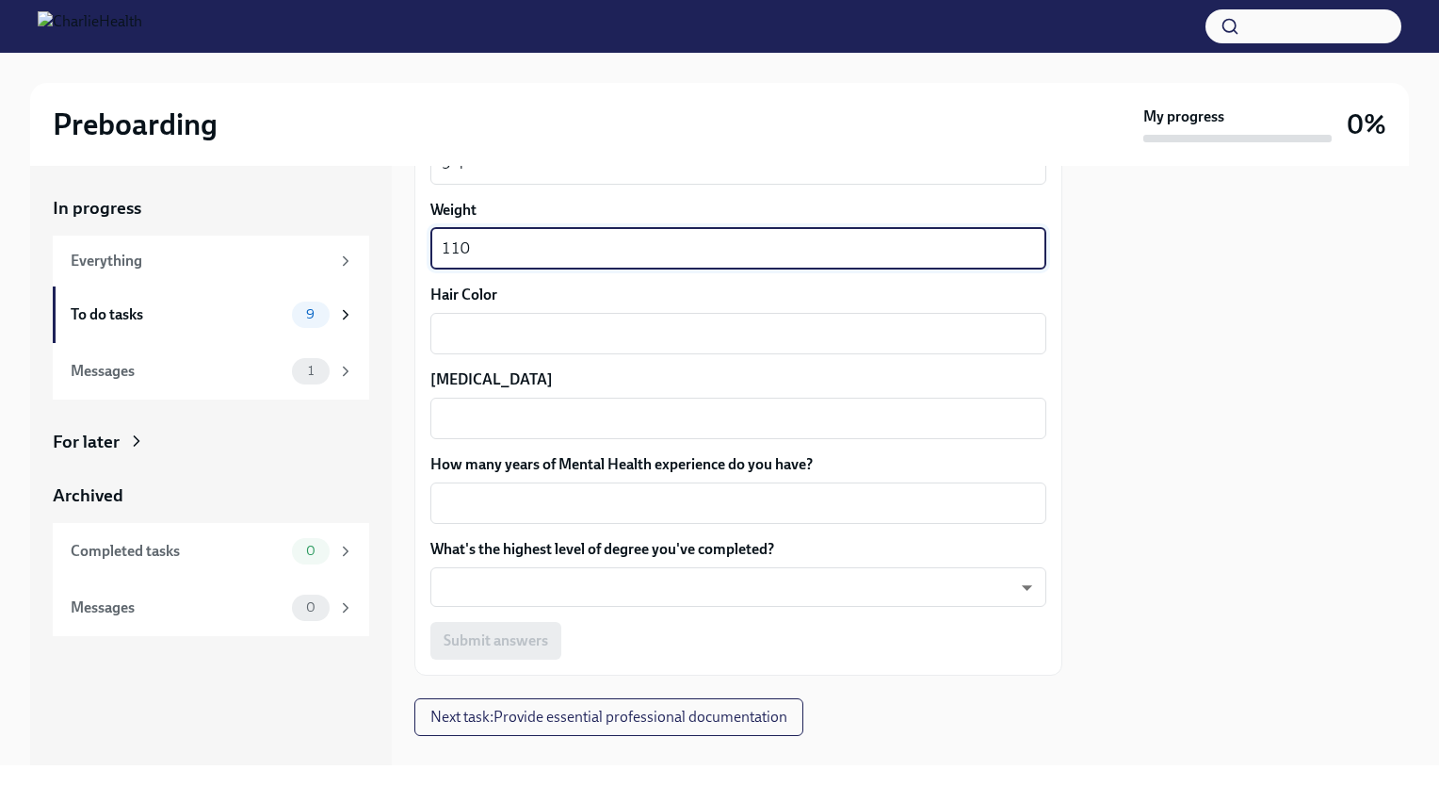
scroll to position [1752, 0]
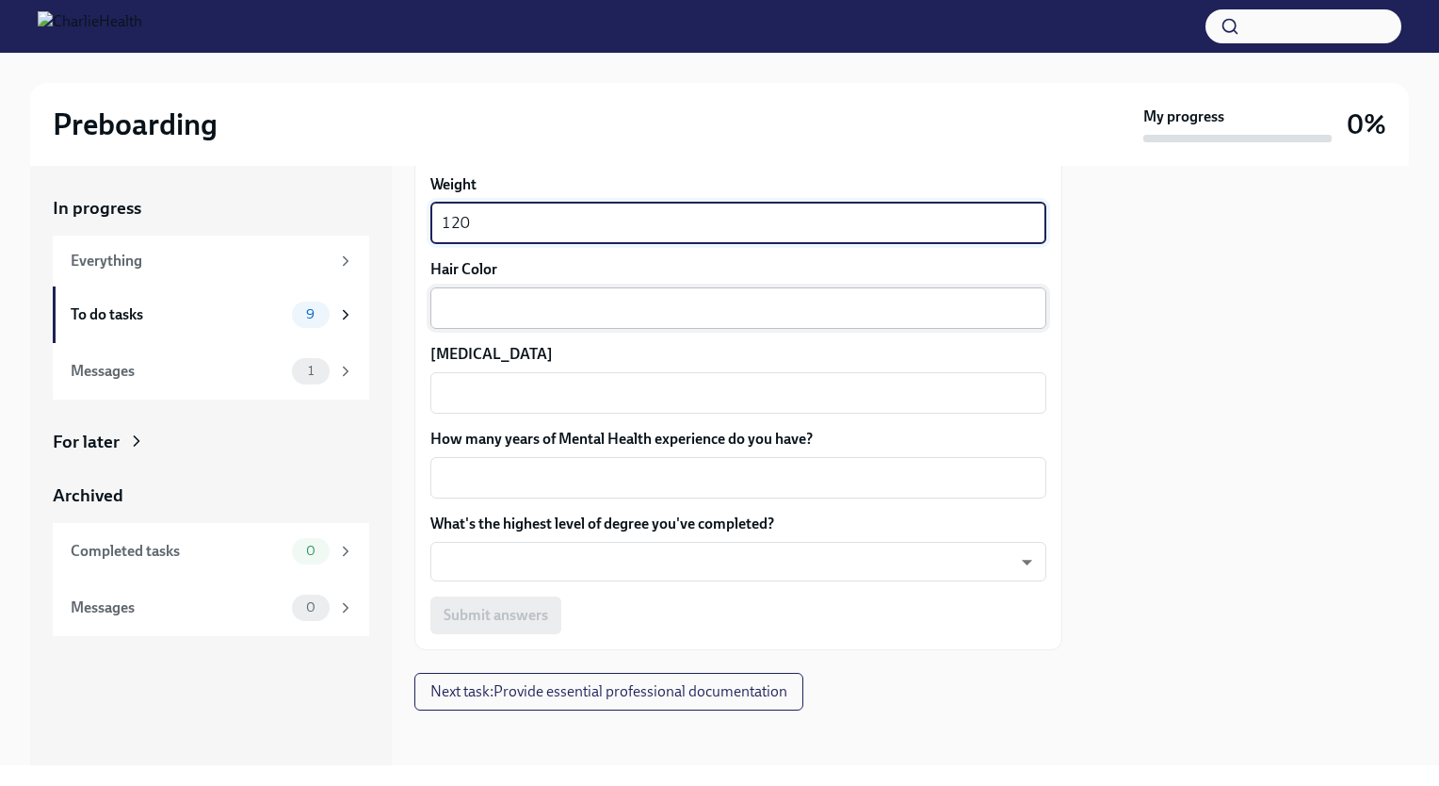
type textarea "120"
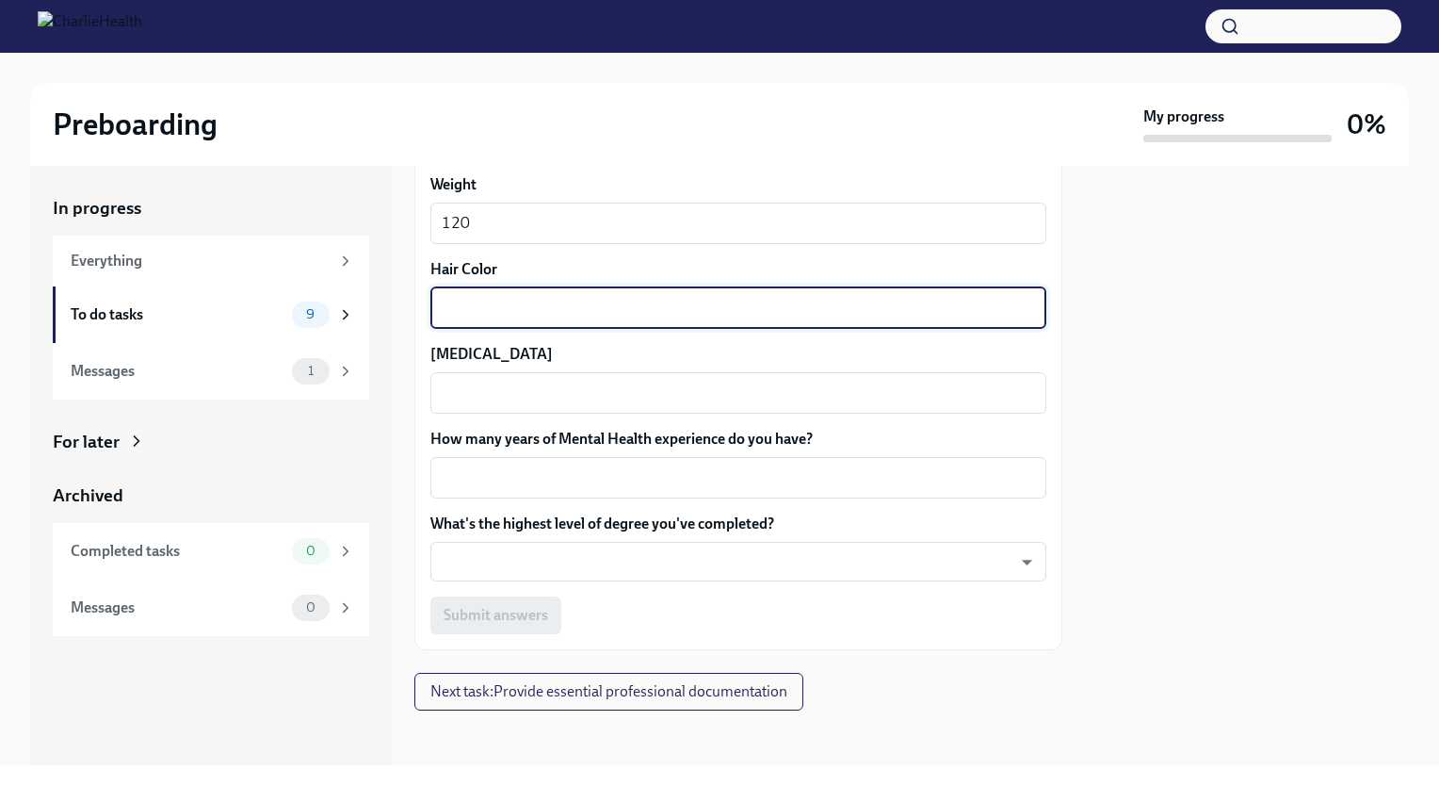
click at [526, 300] on textarea "Hair Color" at bounding box center [738, 308] width 593 height 23
type textarea "San"
click at [569, 230] on textarea "120" at bounding box center [738, 223] width 593 height 23
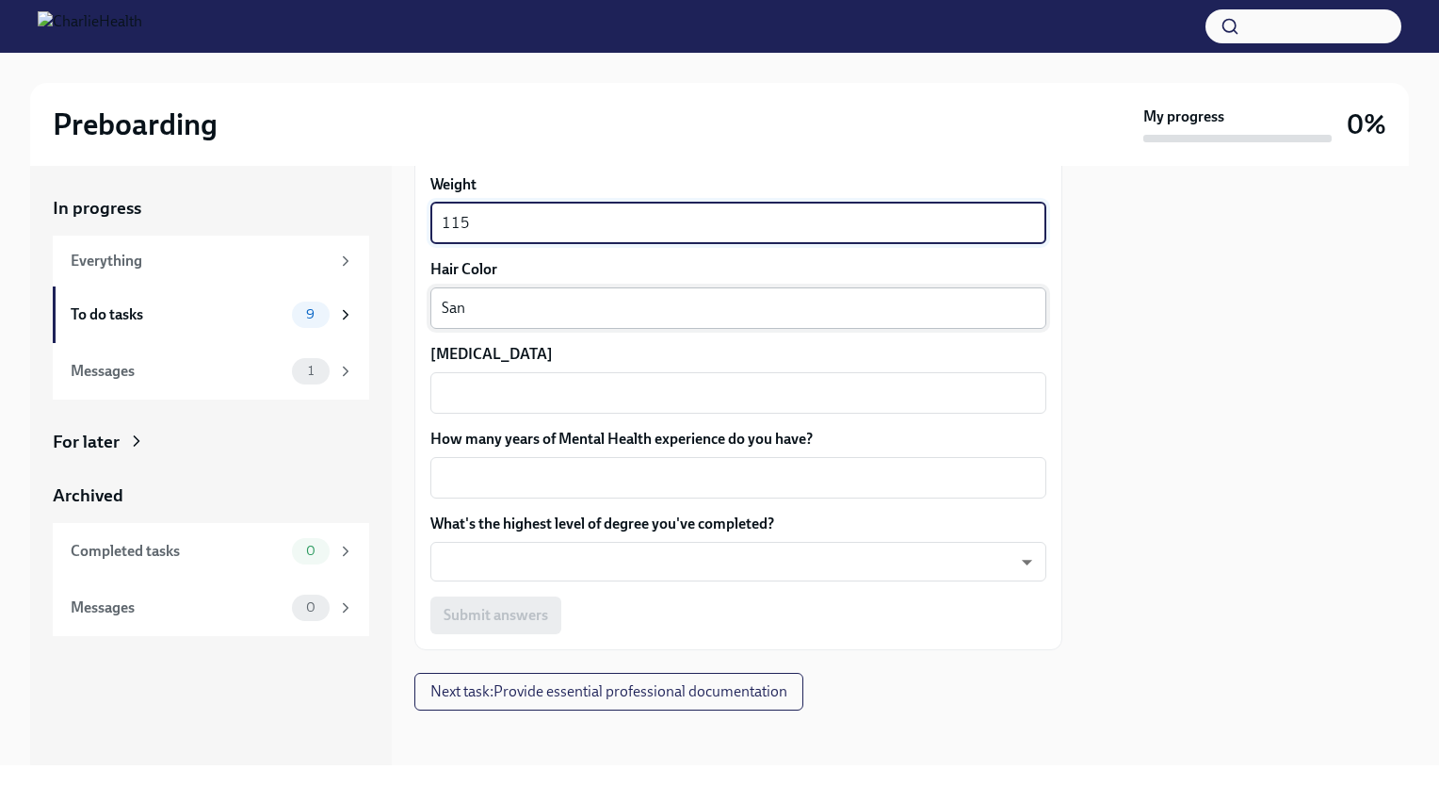
type textarea "115"
click at [554, 315] on textarea "San" at bounding box center [738, 308] width 593 height 23
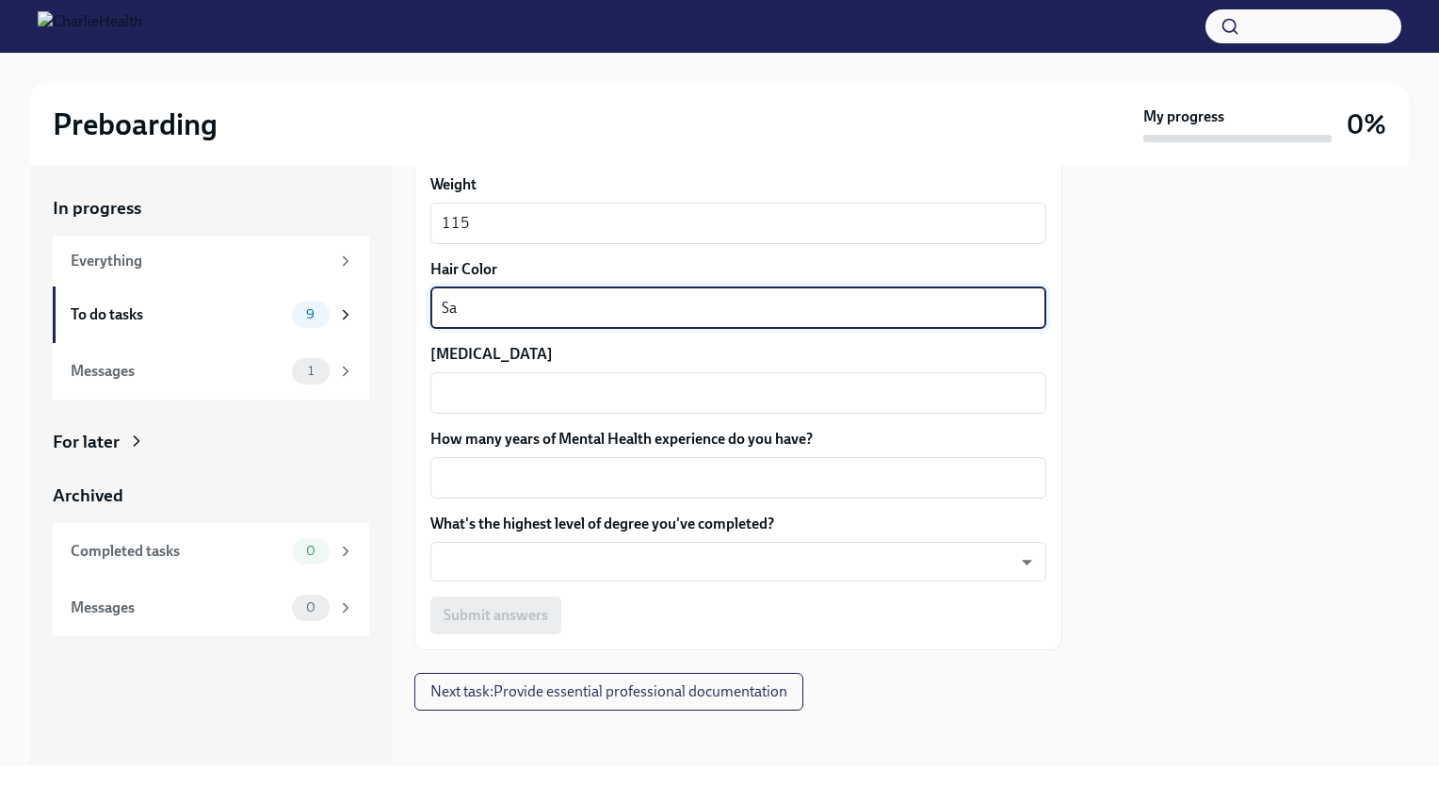
type textarea "S"
type textarea "Dirty Blonde"
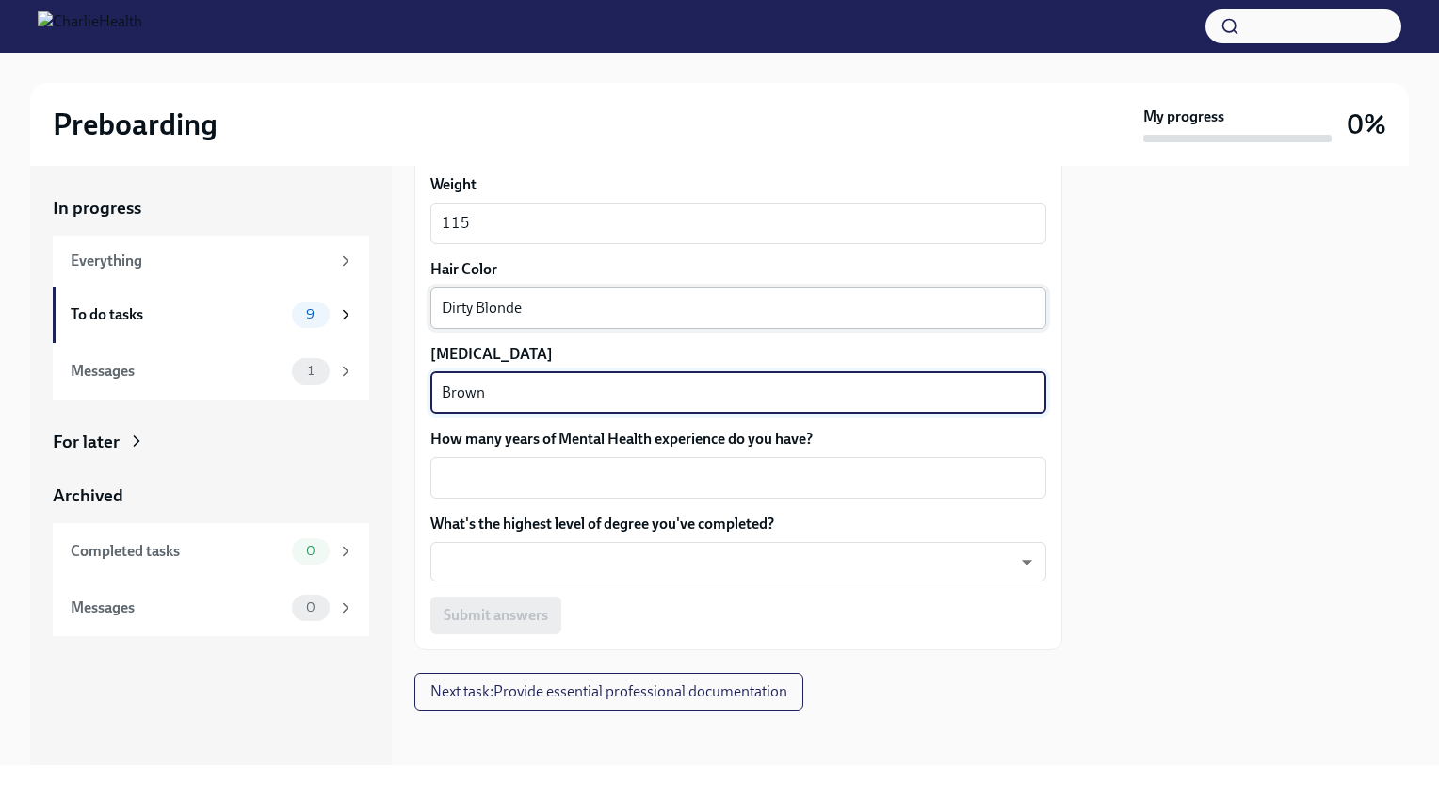
type textarea "Brown"
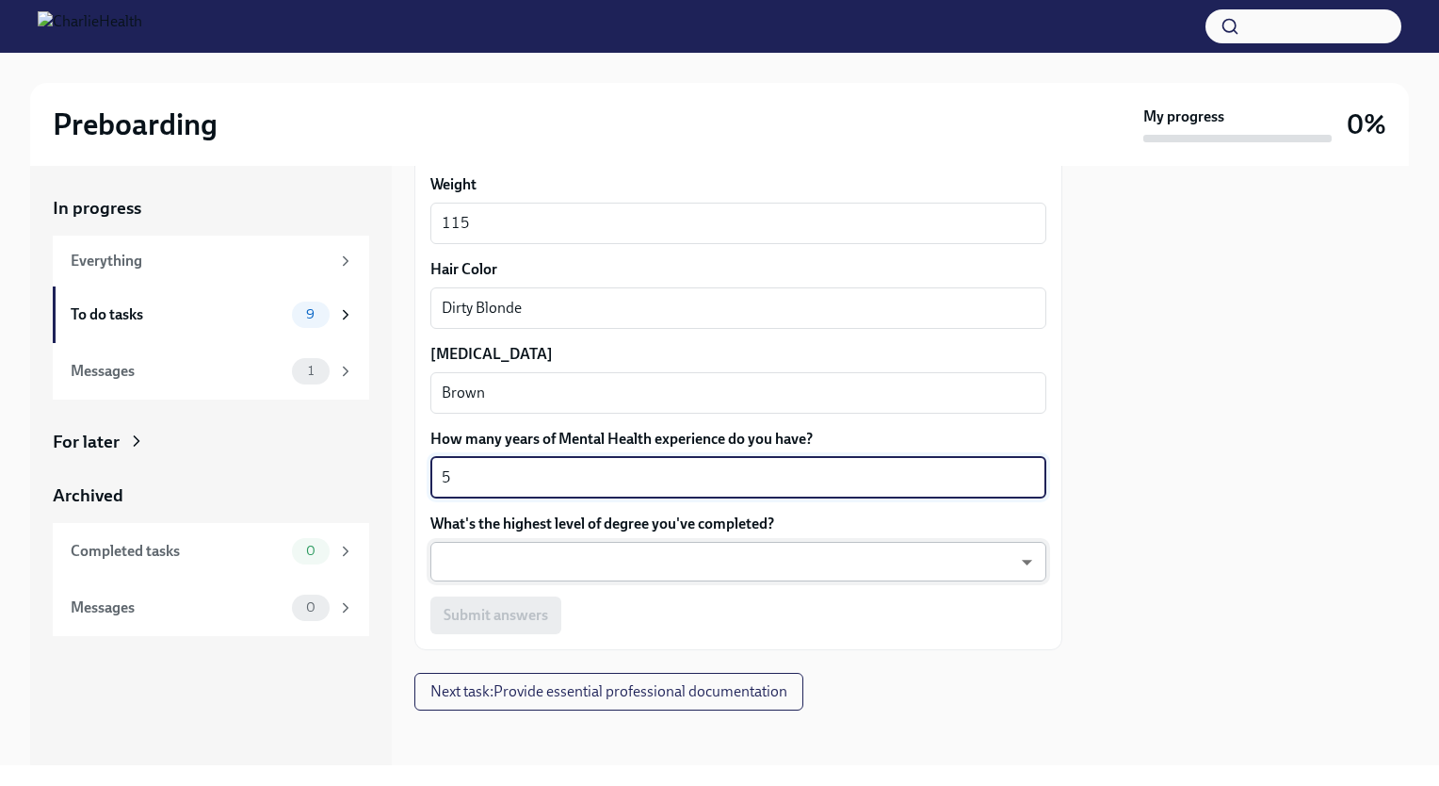
type textarea "5"
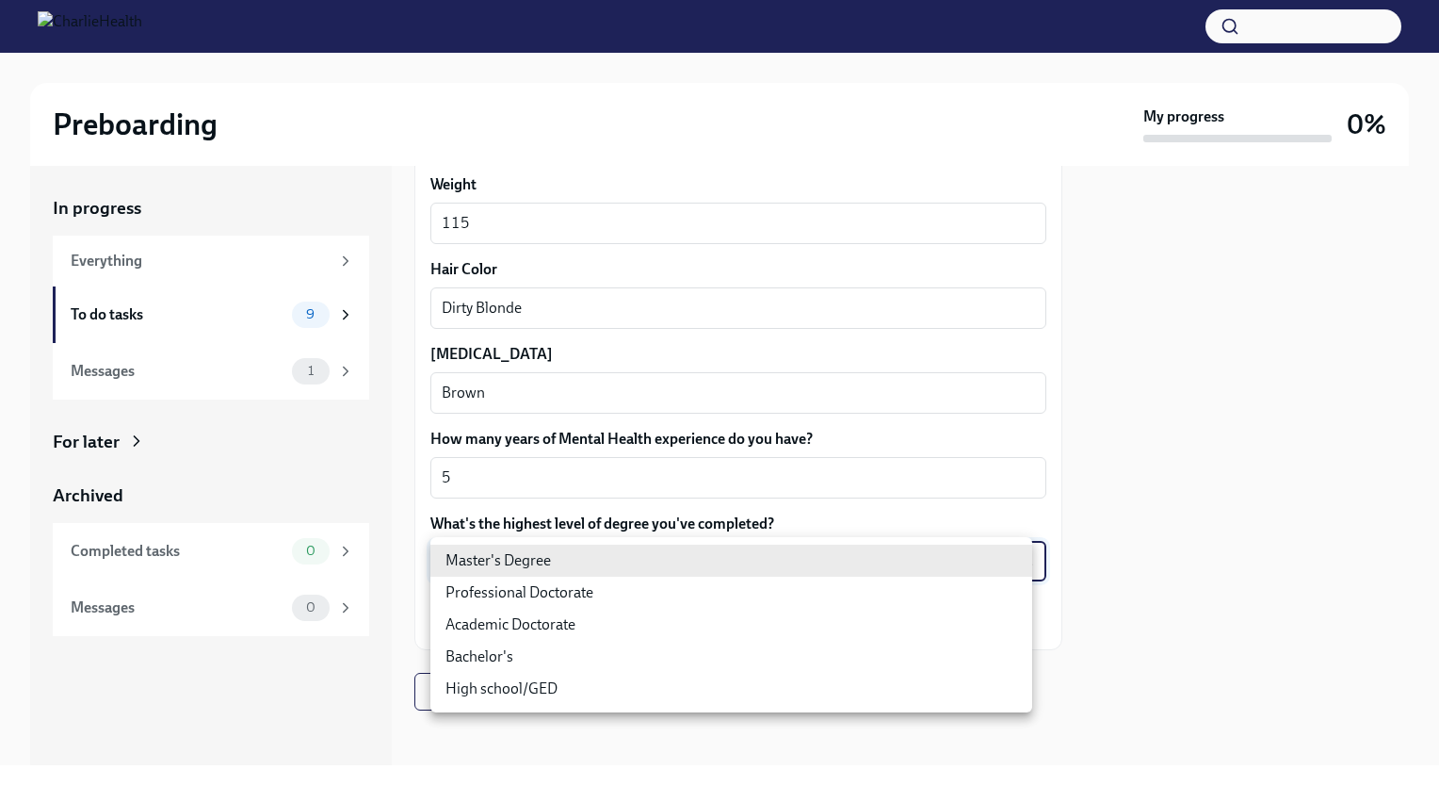
click at [607, 557] on body "Preboarding My progress 0% In progress Everything To do tasks 9 Messages 1 For …" at bounding box center [719, 393] width 1439 height 786
click at [607, 557] on li "Master's Degree" at bounding box center [731, 560] width 602 height 32
type input "2vBr-ghkD"
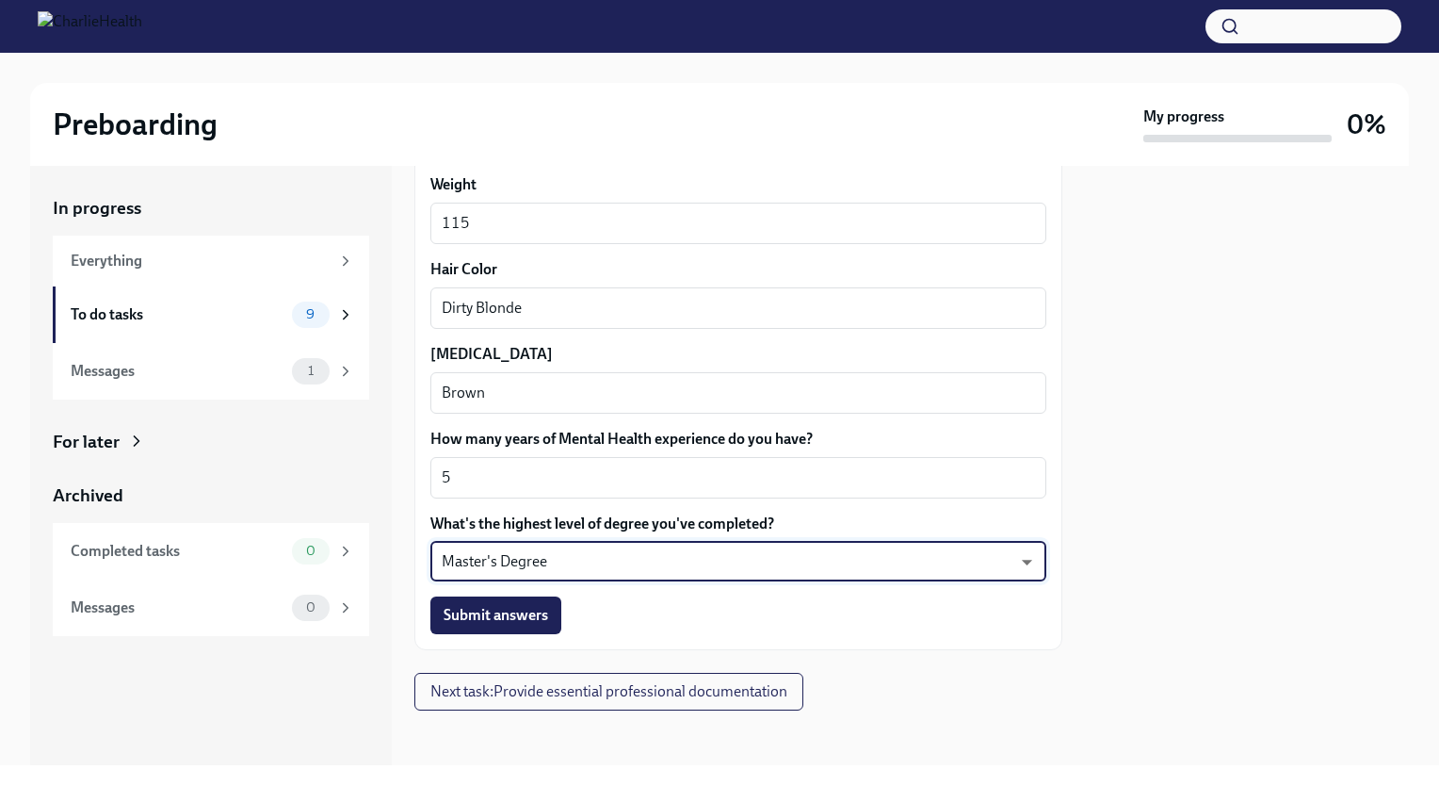
click at [1279, 537] on div at bounding box center [1247, 465] width 324 height 599
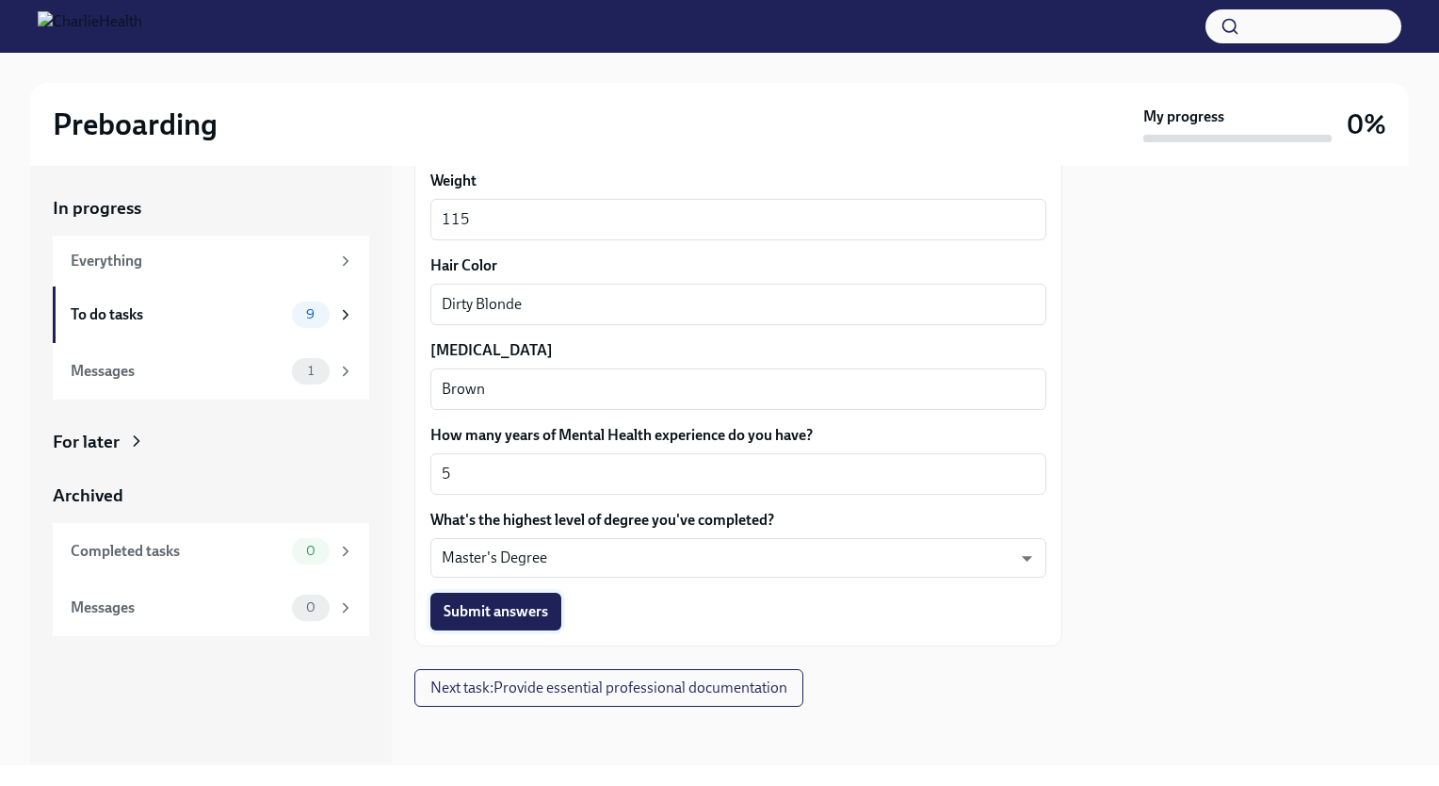
click at [501, 608] on span "Submit answers" at bounding box center [496, 611] width 105 height 19
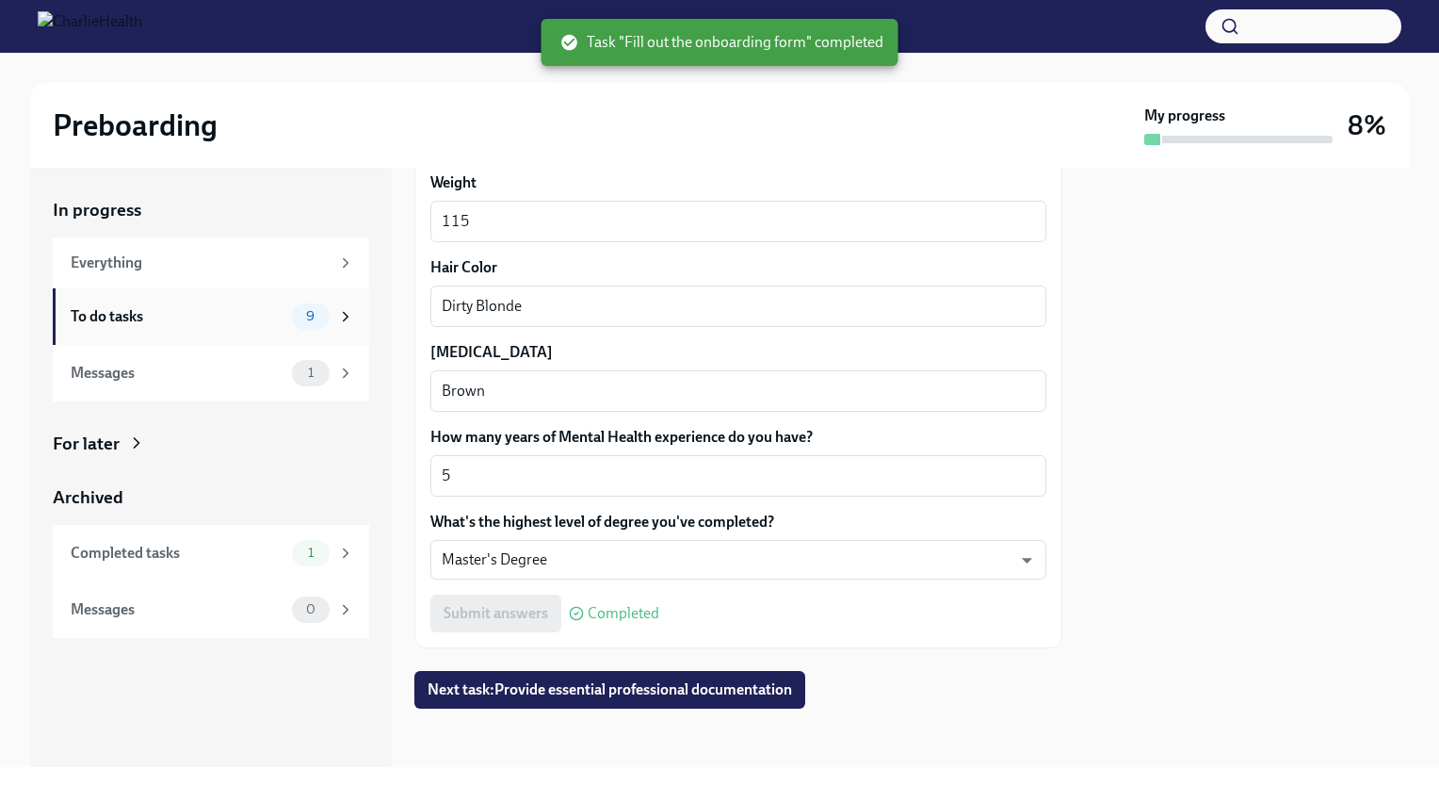
click at [261, 307] on div "To do tasks" at bounding box center [178, 316] width 214 height 21
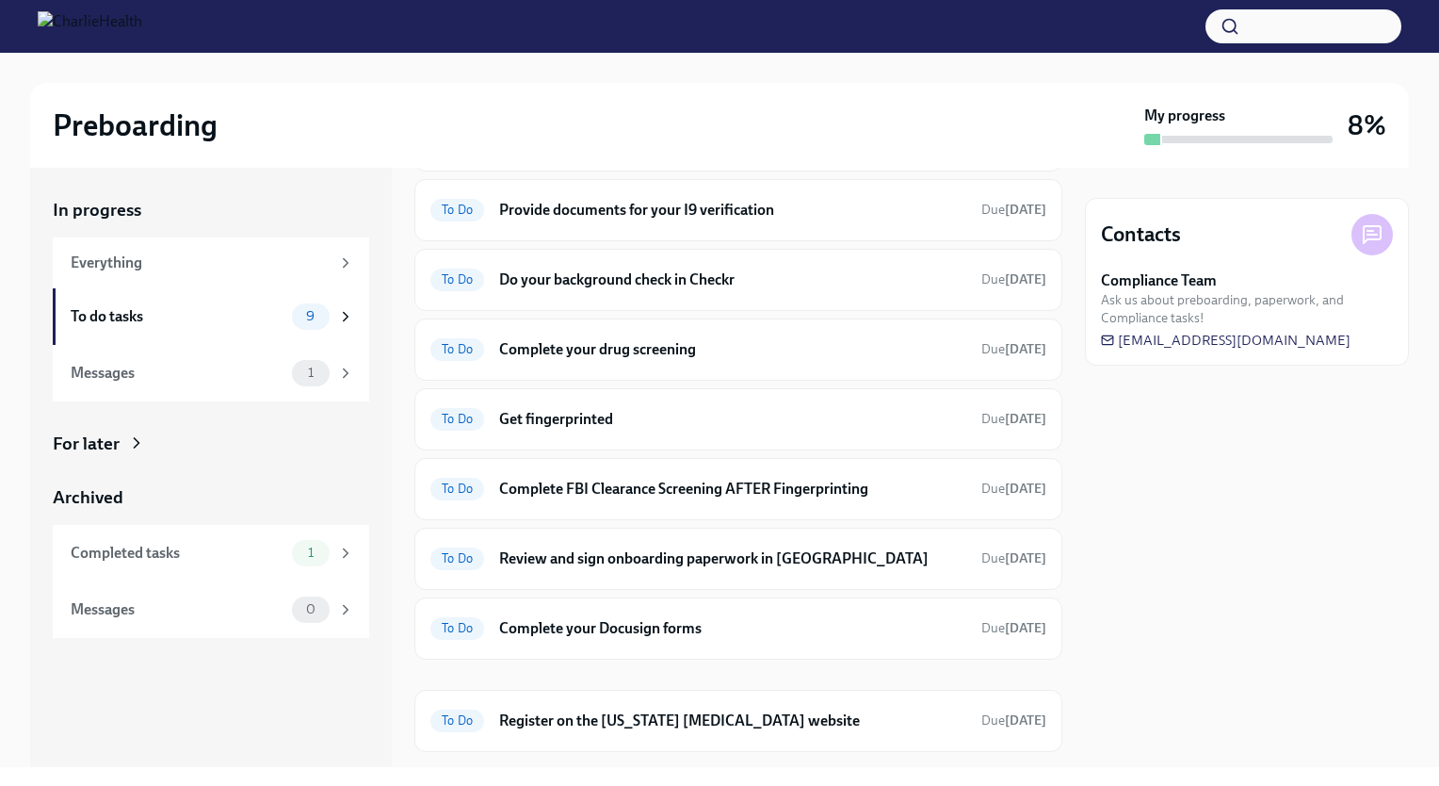
scroll to position [129, 0]
click at [678, 340] on h6 "Complete your drug screening" at bounding box center [732, 348] width 467 height 21
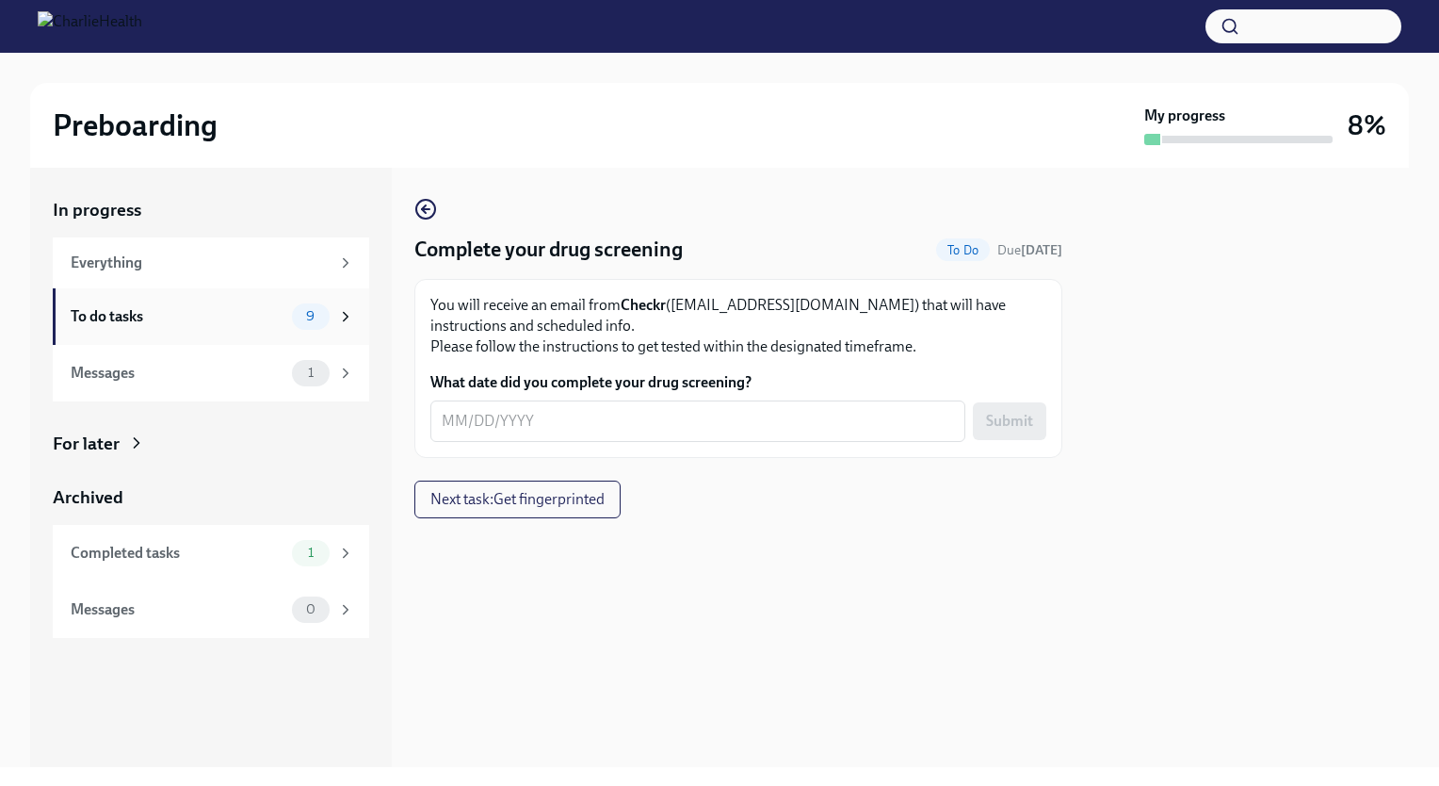
click at [199, 311] on div "To do tasks" at bounding box center [178, 316] width 214 height 21
